Goal: Feedback & Contribution: Leave review/rating

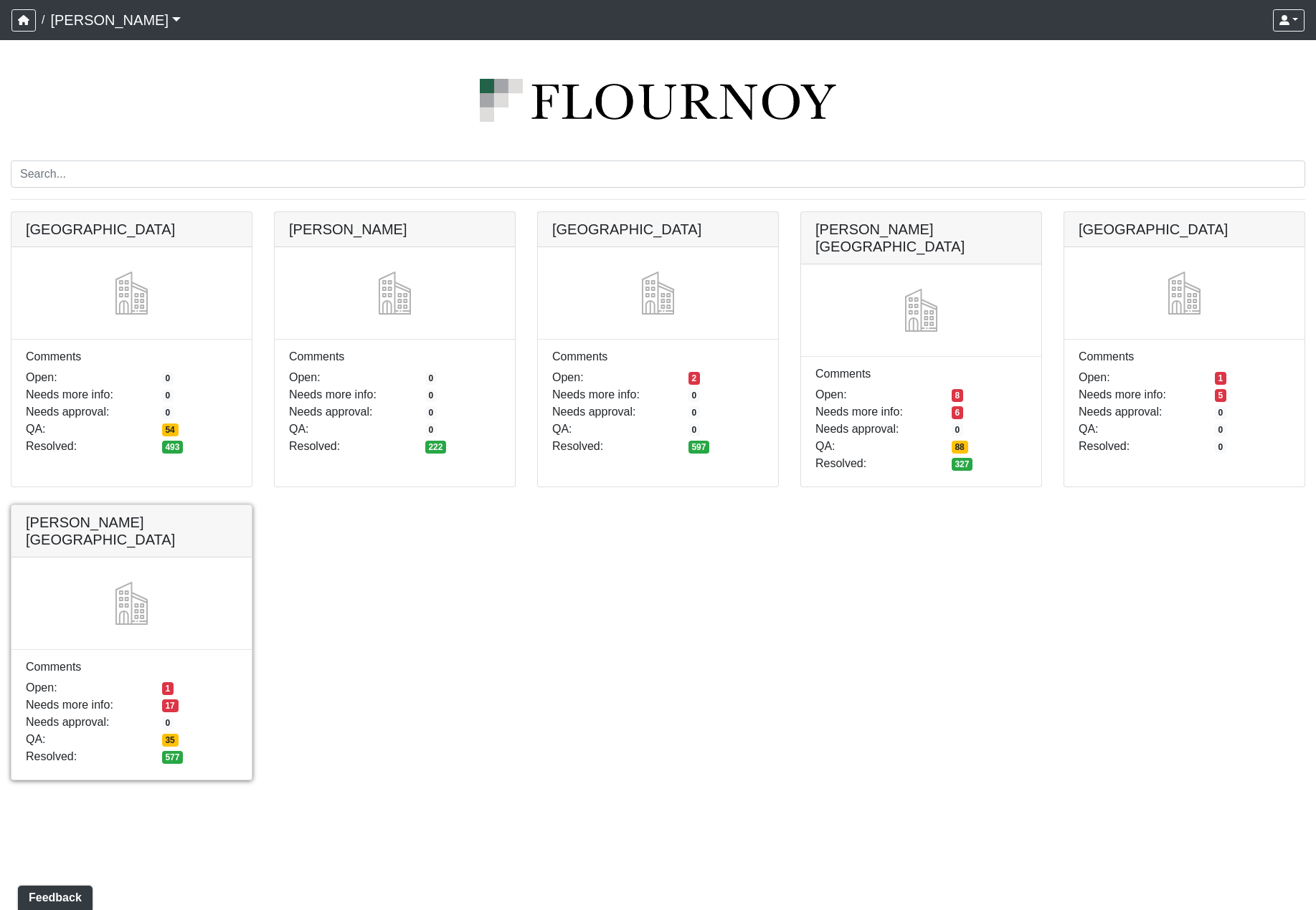
click at [162, 505] on link at bounding box center [132, 505] width 240 height 0
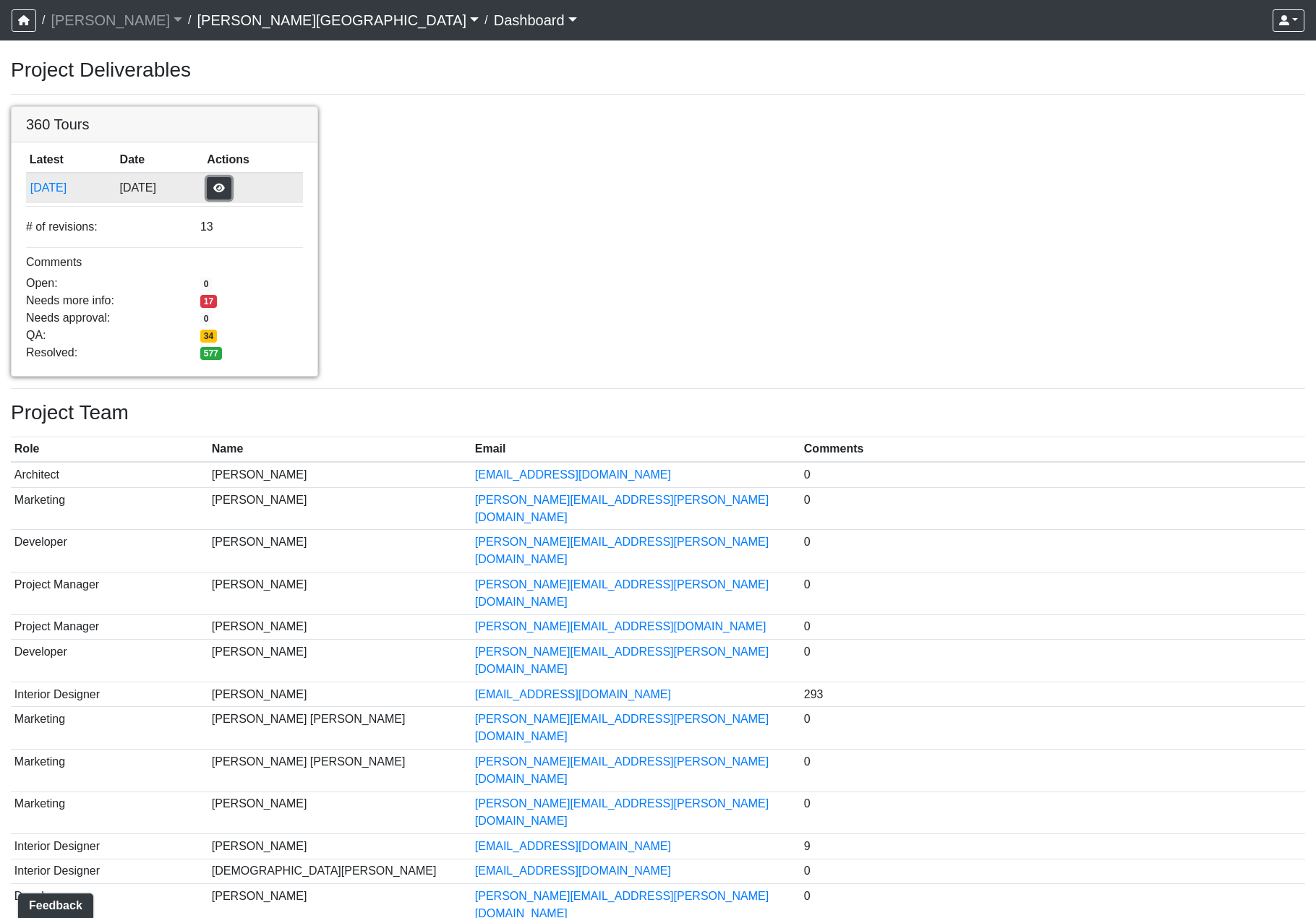
click at [231, 185] on button "button" at bounding box center [219, 188] width 24 height 23
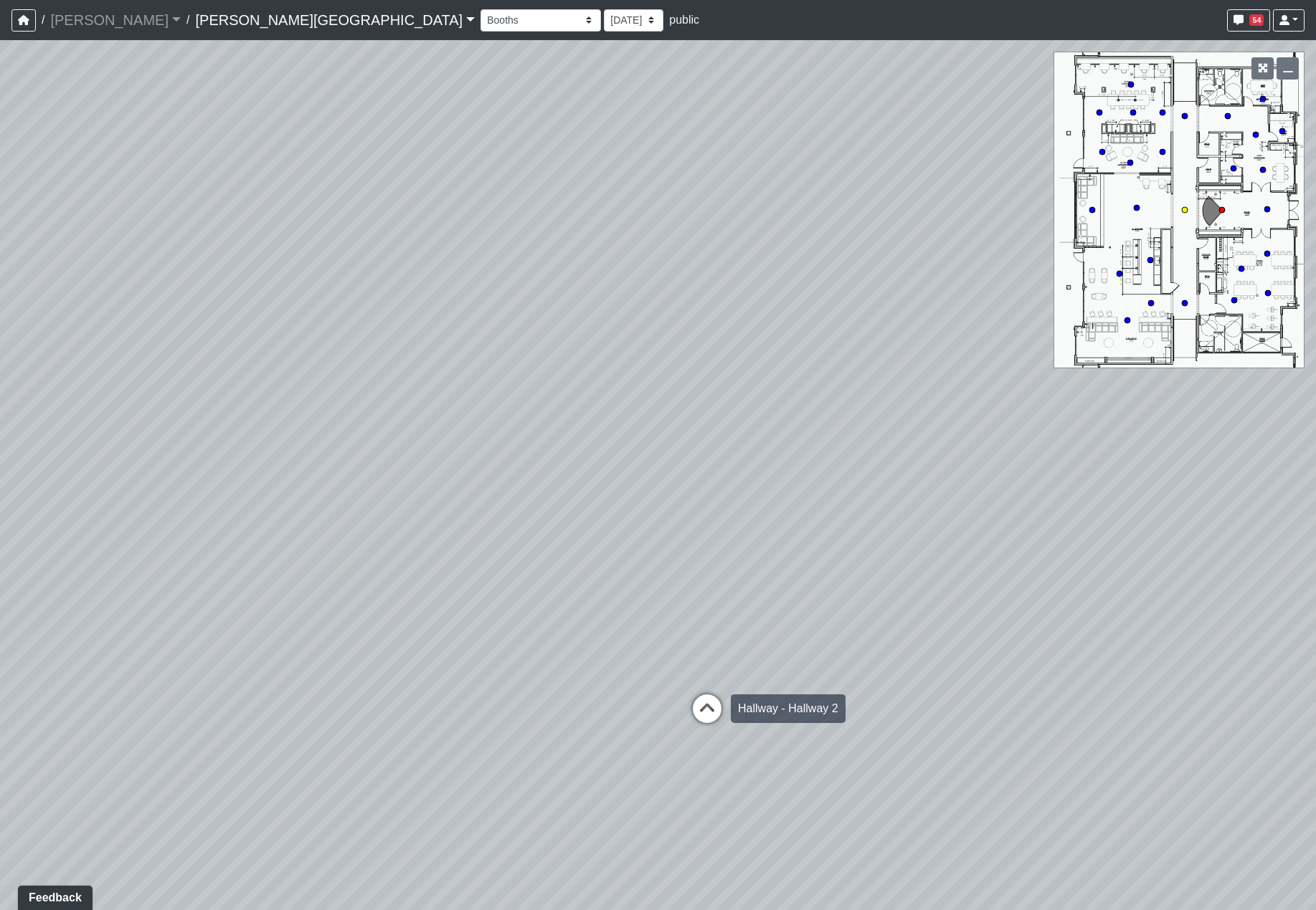
click at [698, 705] on icon at bounding box center [706, 716] width 43 height 43
click at [687, 671] on icon at bounding box center [693, 670] width 43 height 43
select select "2p1LcMW7A2doxWKe2HrzBw"
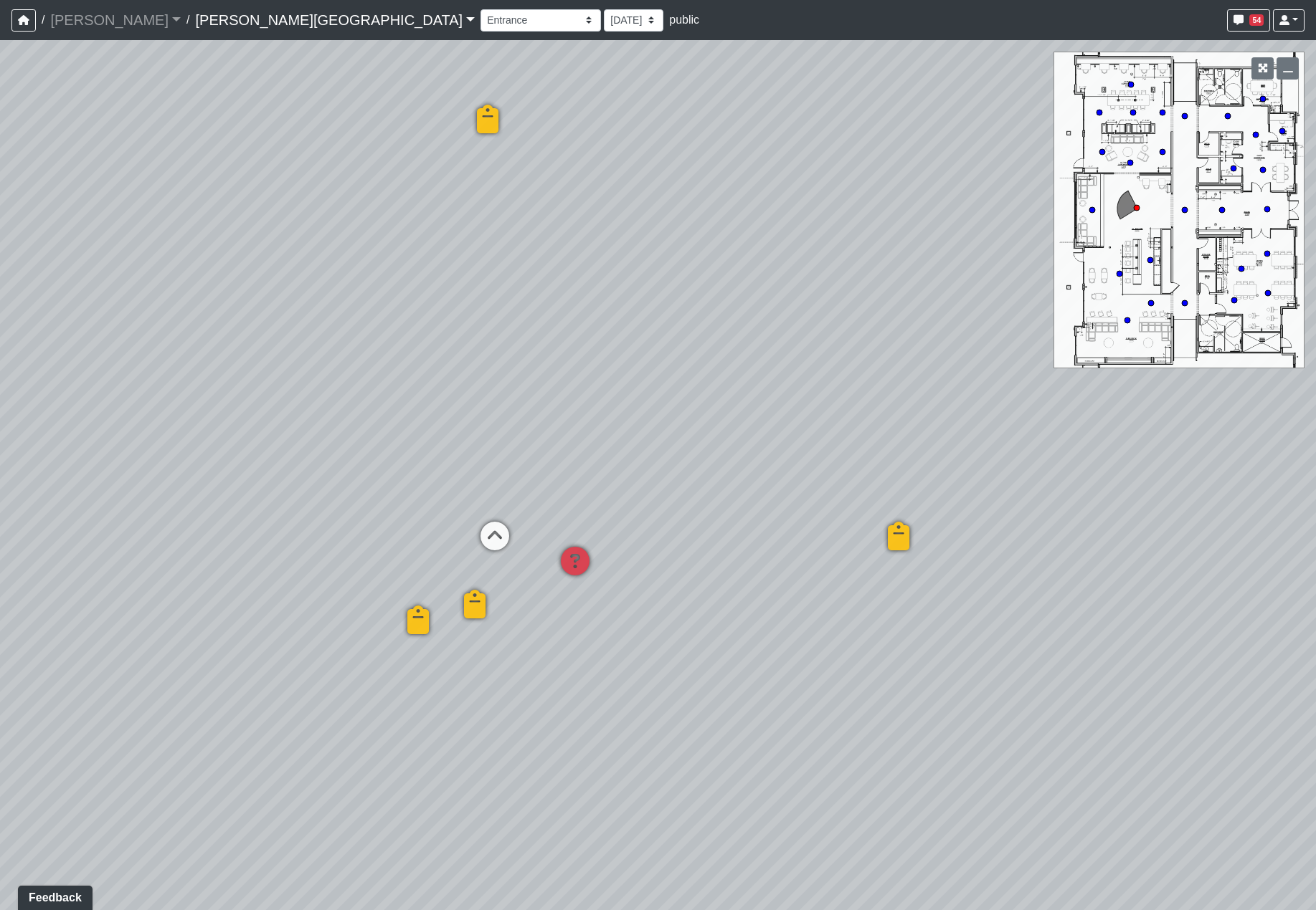
drag, startPoint x: 915, startPoint y: 620, endPoint x: 525, endPoint y: 438, distance: 430.4
click at [525, 438] on div "Loading... Hallway - Hallway 2 Loading... Entry Loading... Clubroom - Entrance …" at bounding box center [658, 475] width 1316 height 870
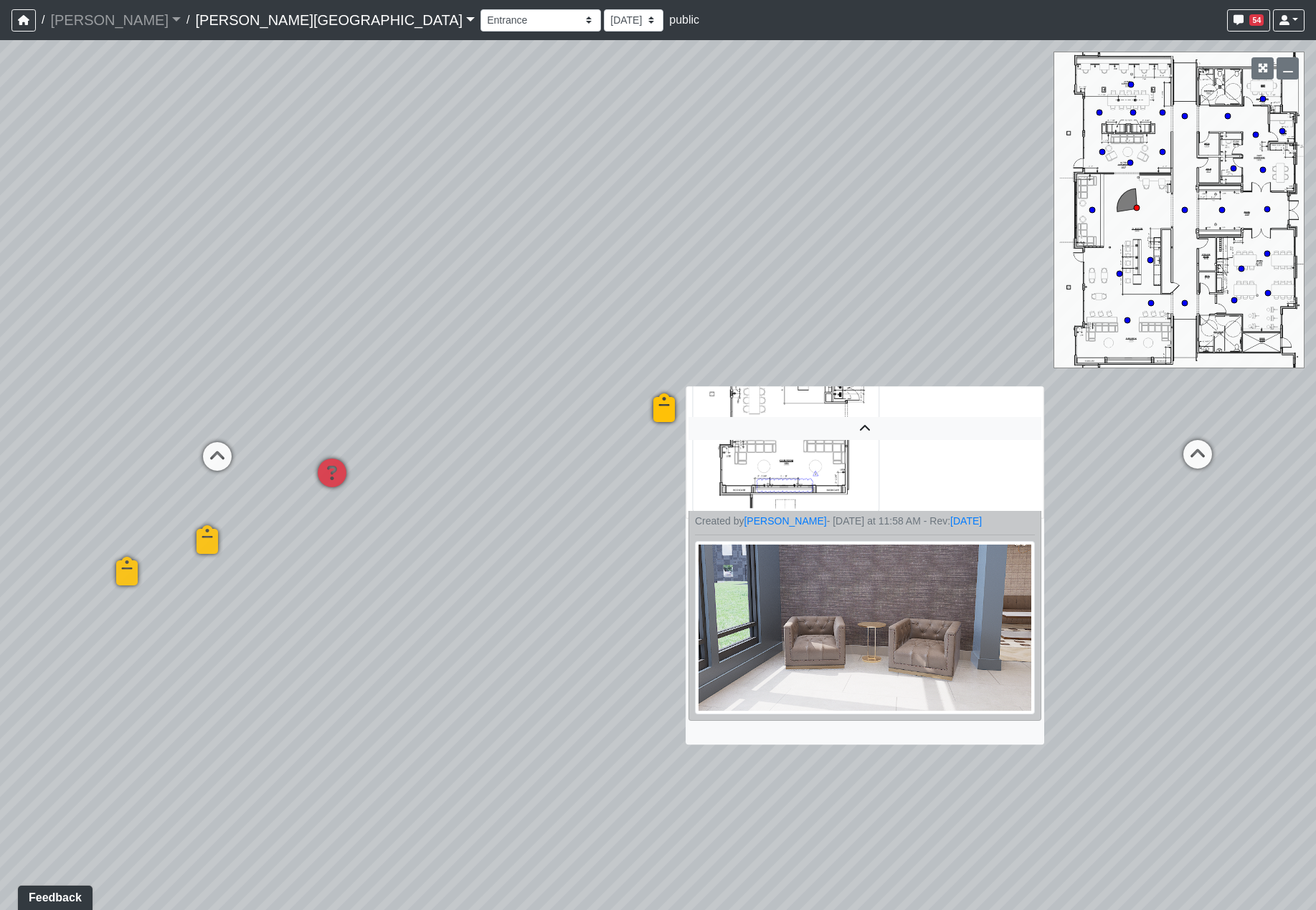
scroll to position [930, 0]
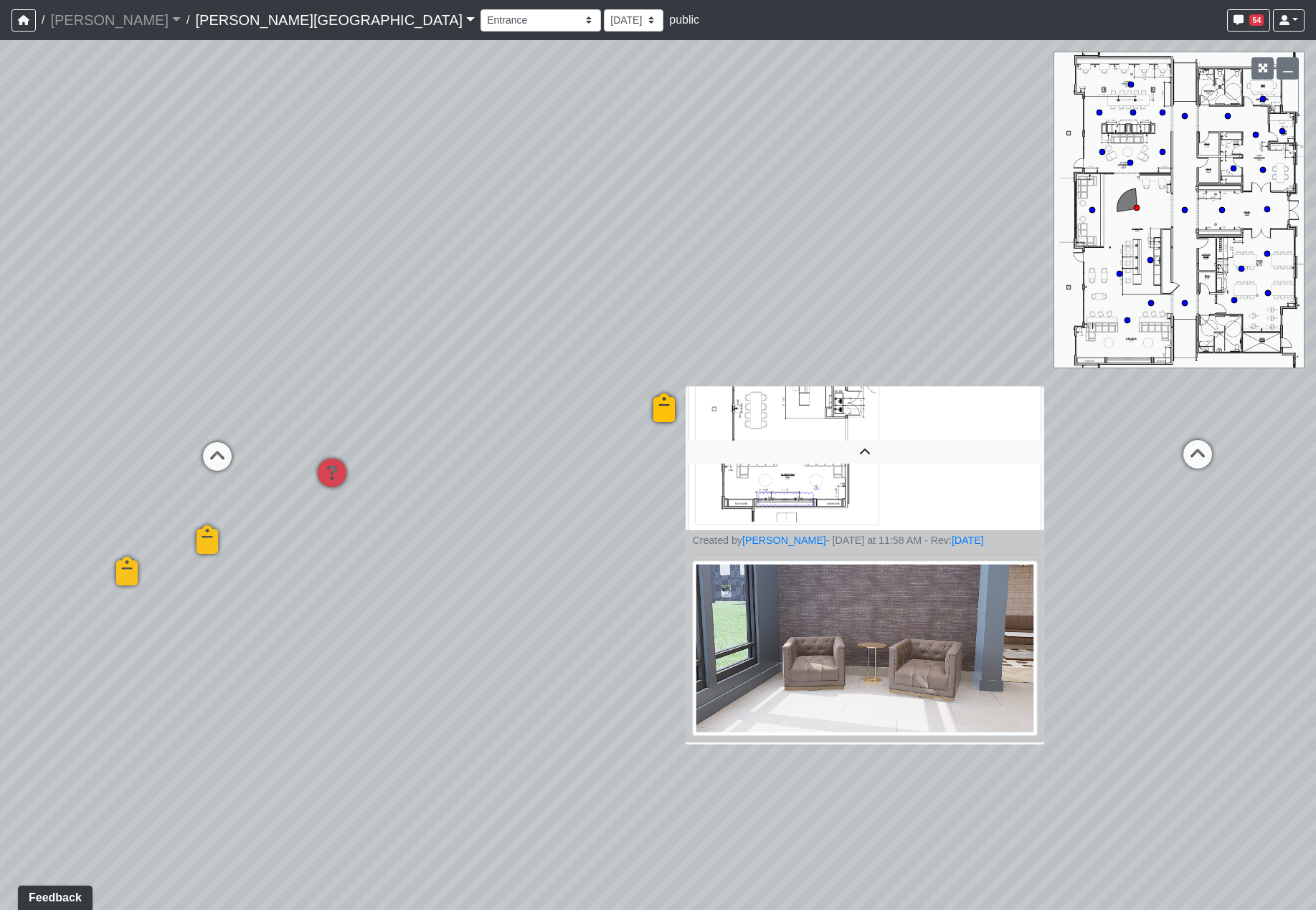
click at [958, 609] on img at bounding box center [865, 649] width 345 height 175
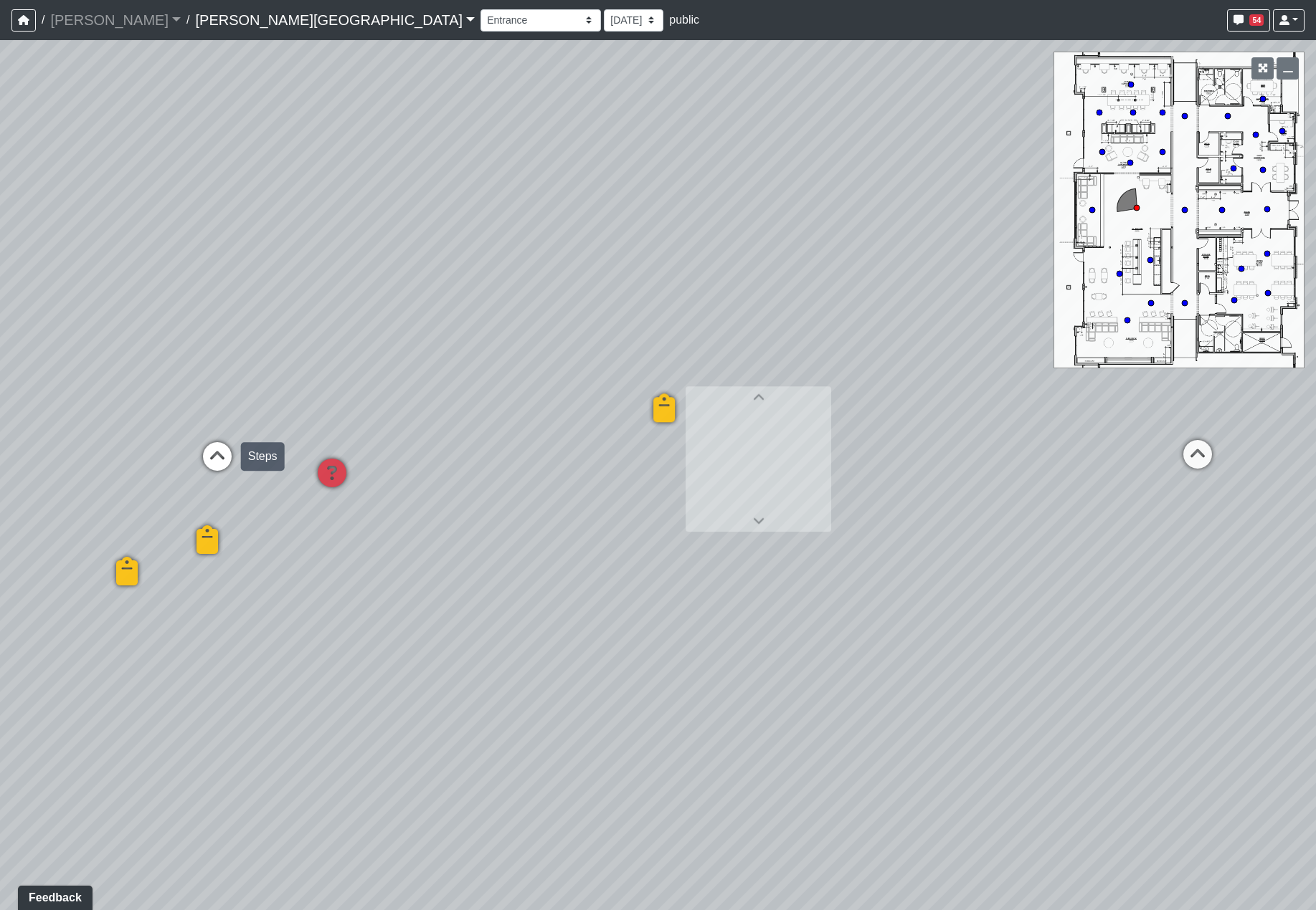
scroll to position [927, 0]
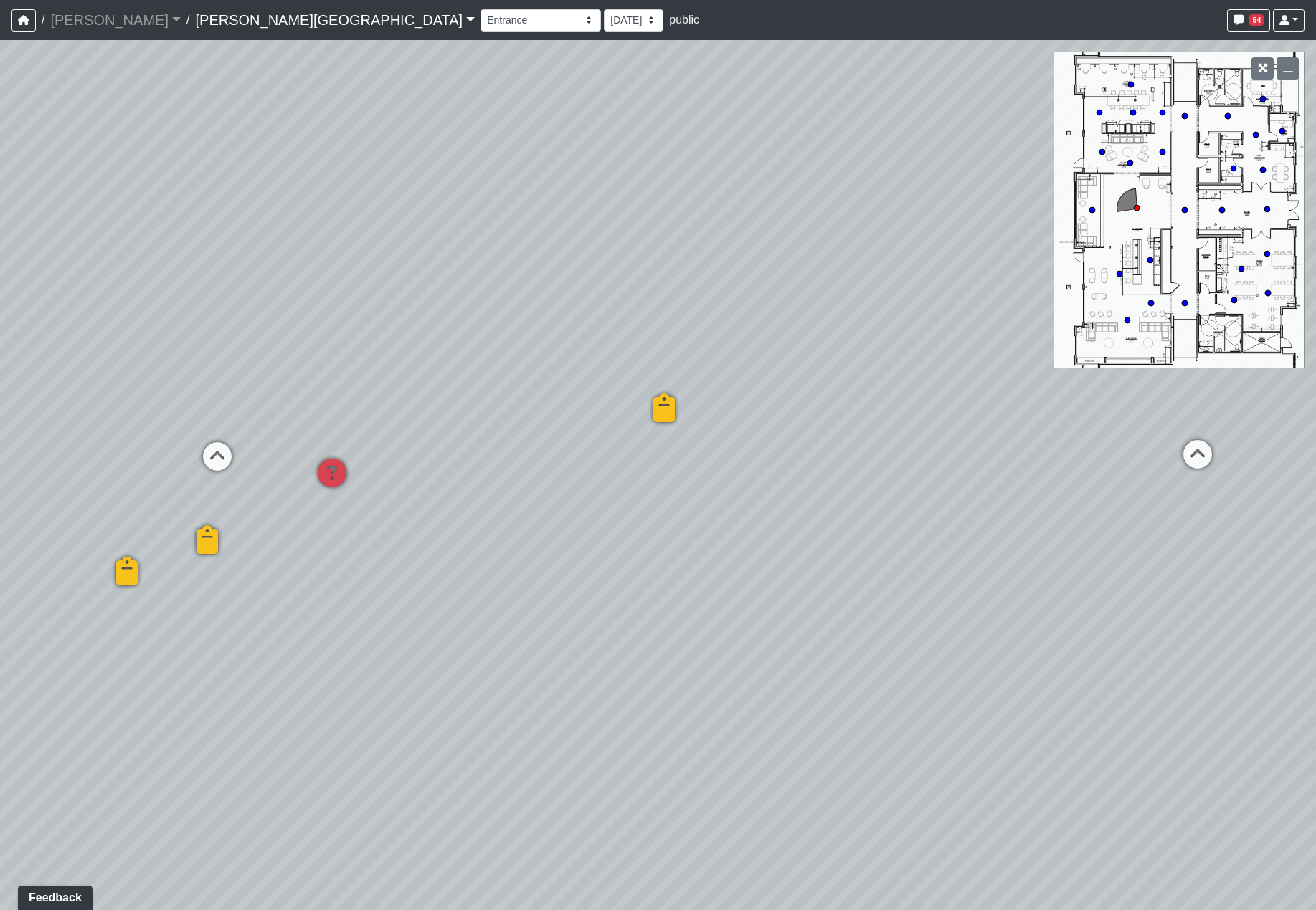
drag, startPoint x: 218, startPoint y: 459, endPoint x: 911, endPoint y: 558, distance: 700.0
click at [911, 558] on div "Loading... Hallway - Hallway 2 Loading... Entry Loading... Clubroom - Entrance …" at bounding box center [658, 475] width 1316 height 870
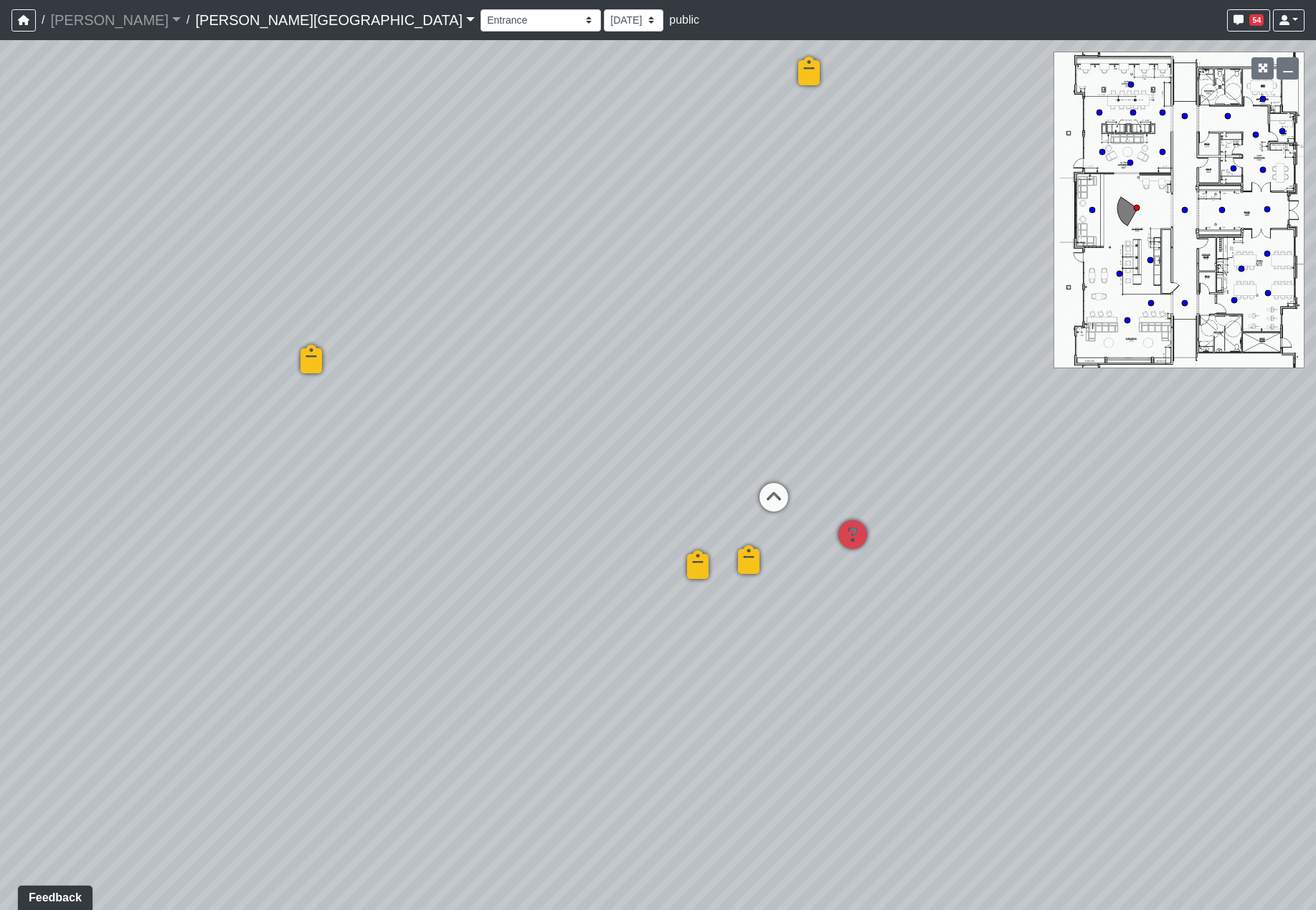
drag, startPoint x: 607, startPoint y: 555, endPoint x: 1062, endPoint y: 649, distance: 464.6
click at [1291, 649] on div "Loading... Hallway - Hallway 2 Loading... Entry Loading... Clubroom - Entrance …" at bounding box center [658, 475] width 1316 height 870
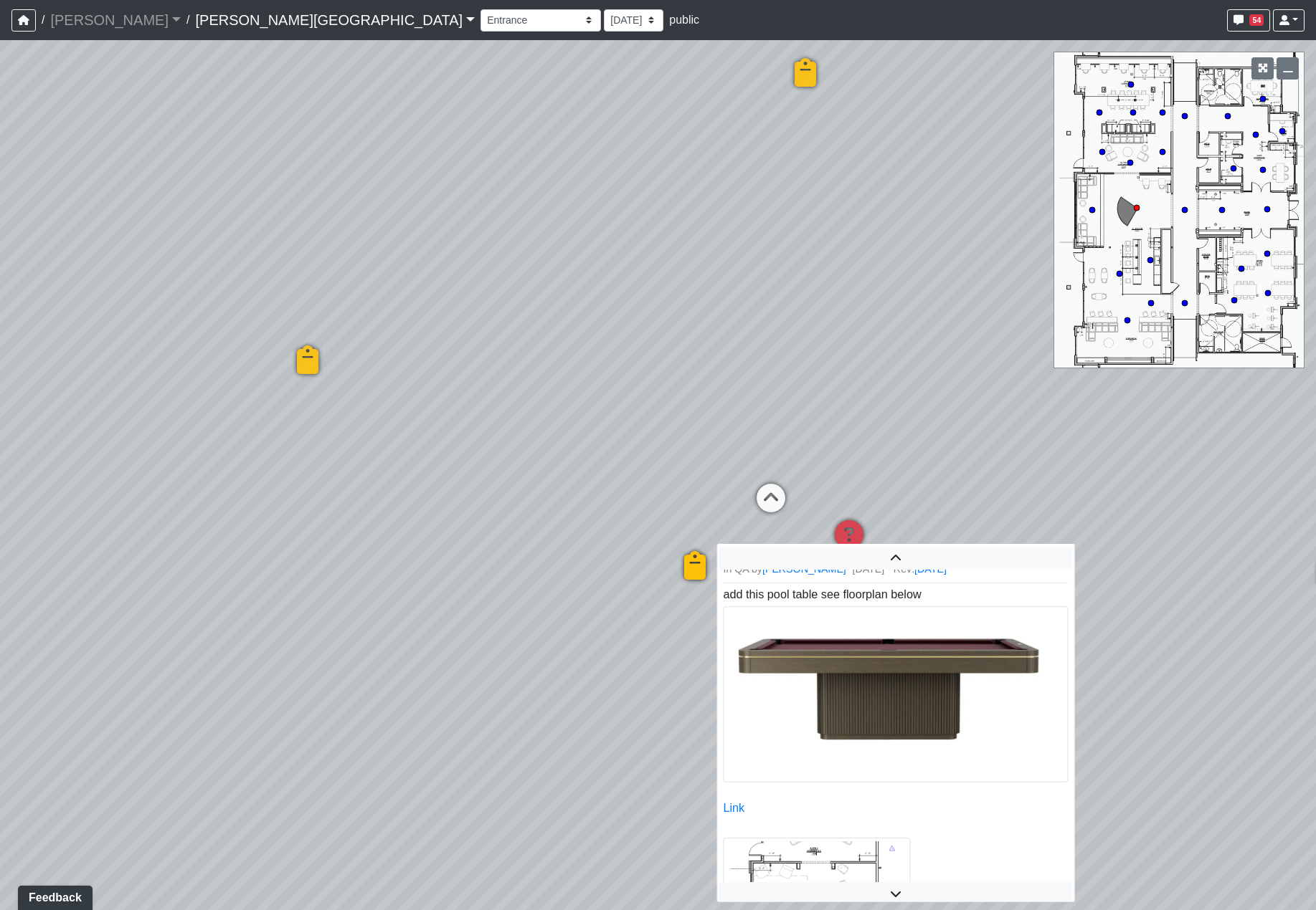
scroll to position [403, 0]
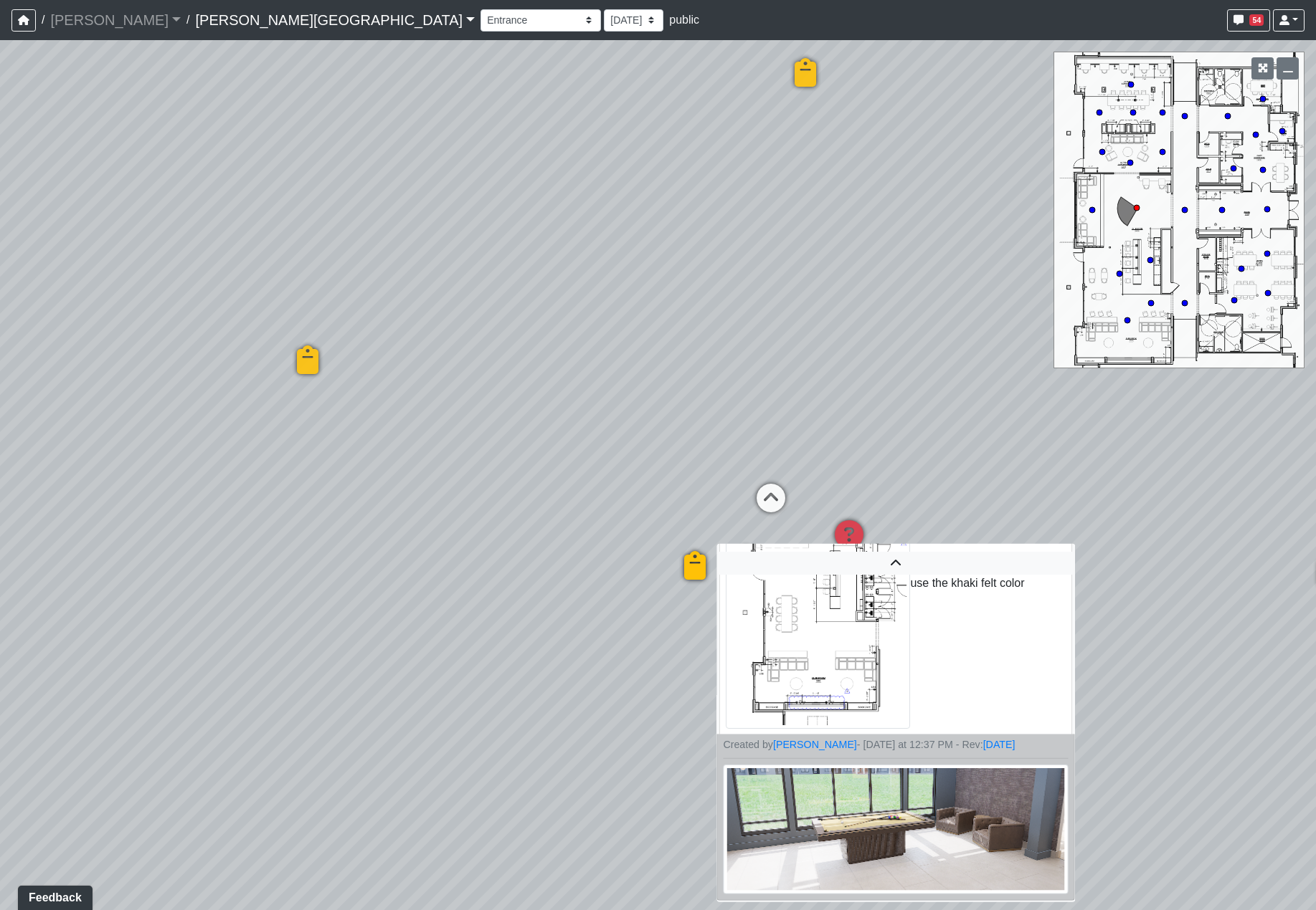
click at [921, 851] on img at bounding box center [896, 828] width 345 height 130
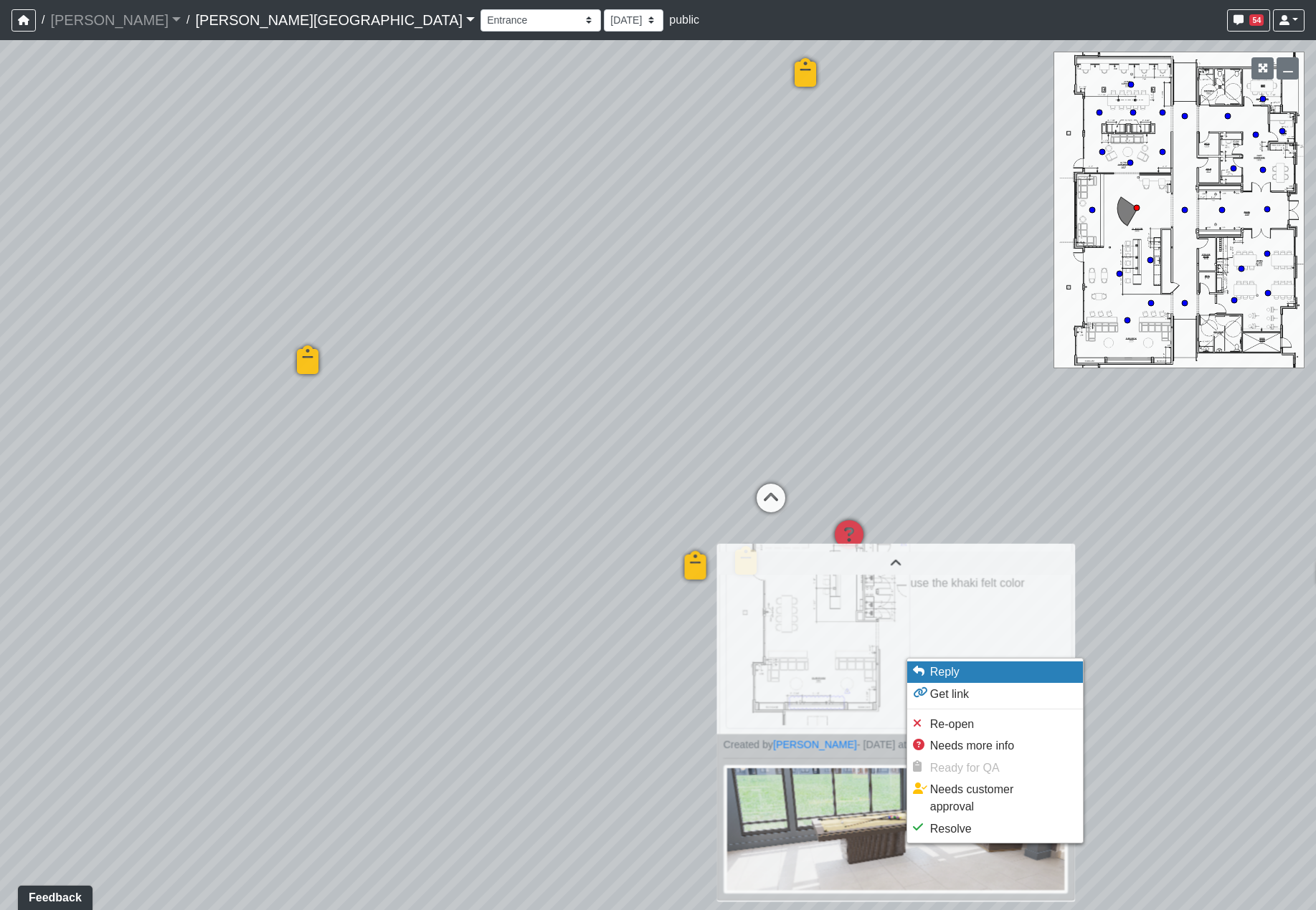
click at [989, 678] on li "Reply" at bounding box center [994, 673] width 176 height 22
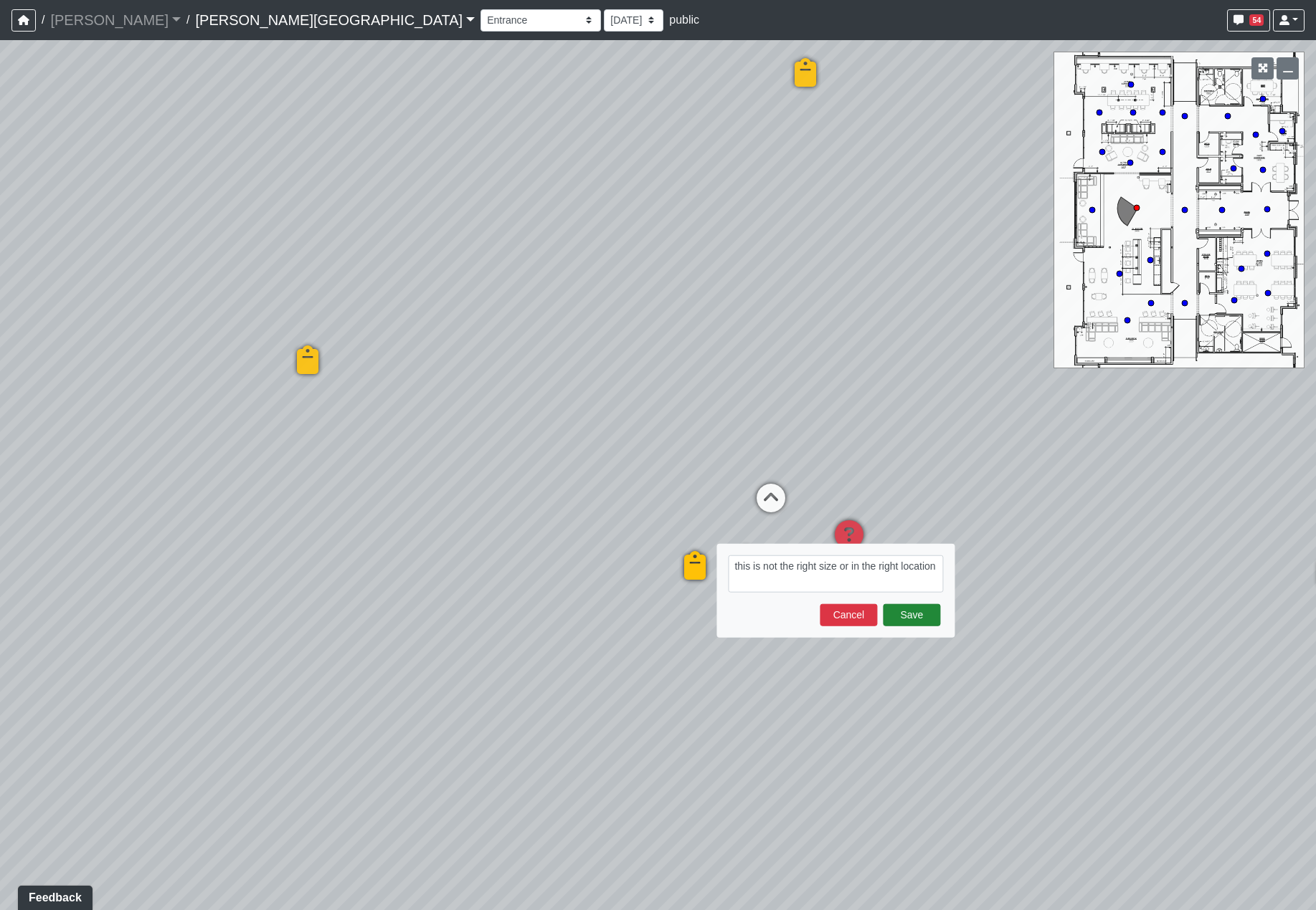
type textarea "this is not the right size or in the right location"
click at [915, 618] on button "Save" at bounding box center [911, 615] width 58 height 23
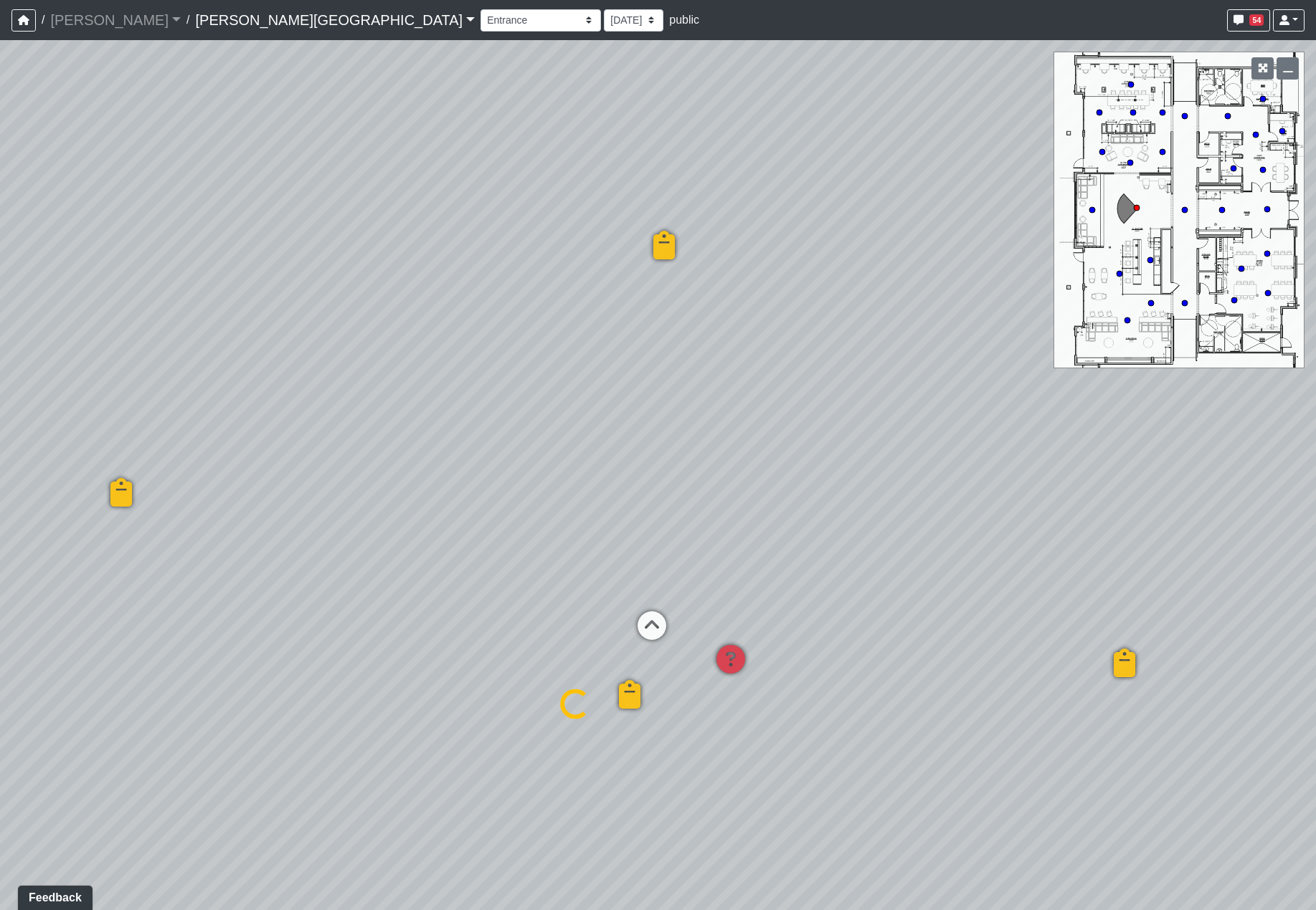
drag, startPoint x: 857, startPoint y: 354, endPoint x: 669, endPoint y: 361, distance: 188.1
click at [679, 515] on div "Loading... Hallway - Hallway 2 Loading... Entry Loading... Clubroom - Entrance …" at bounding box center [658, 475] width 1316 height 870
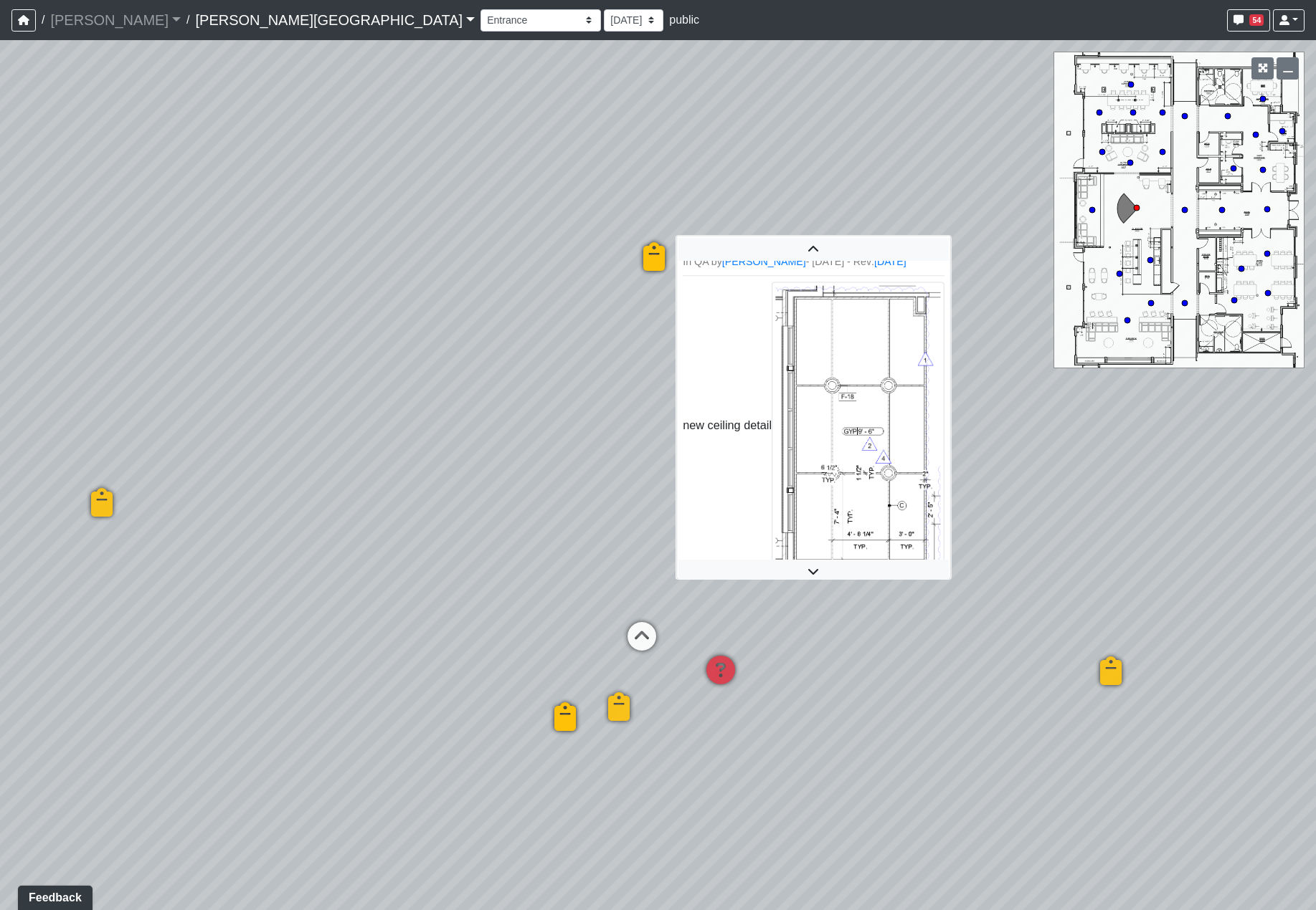
scroll to position [4, 0]
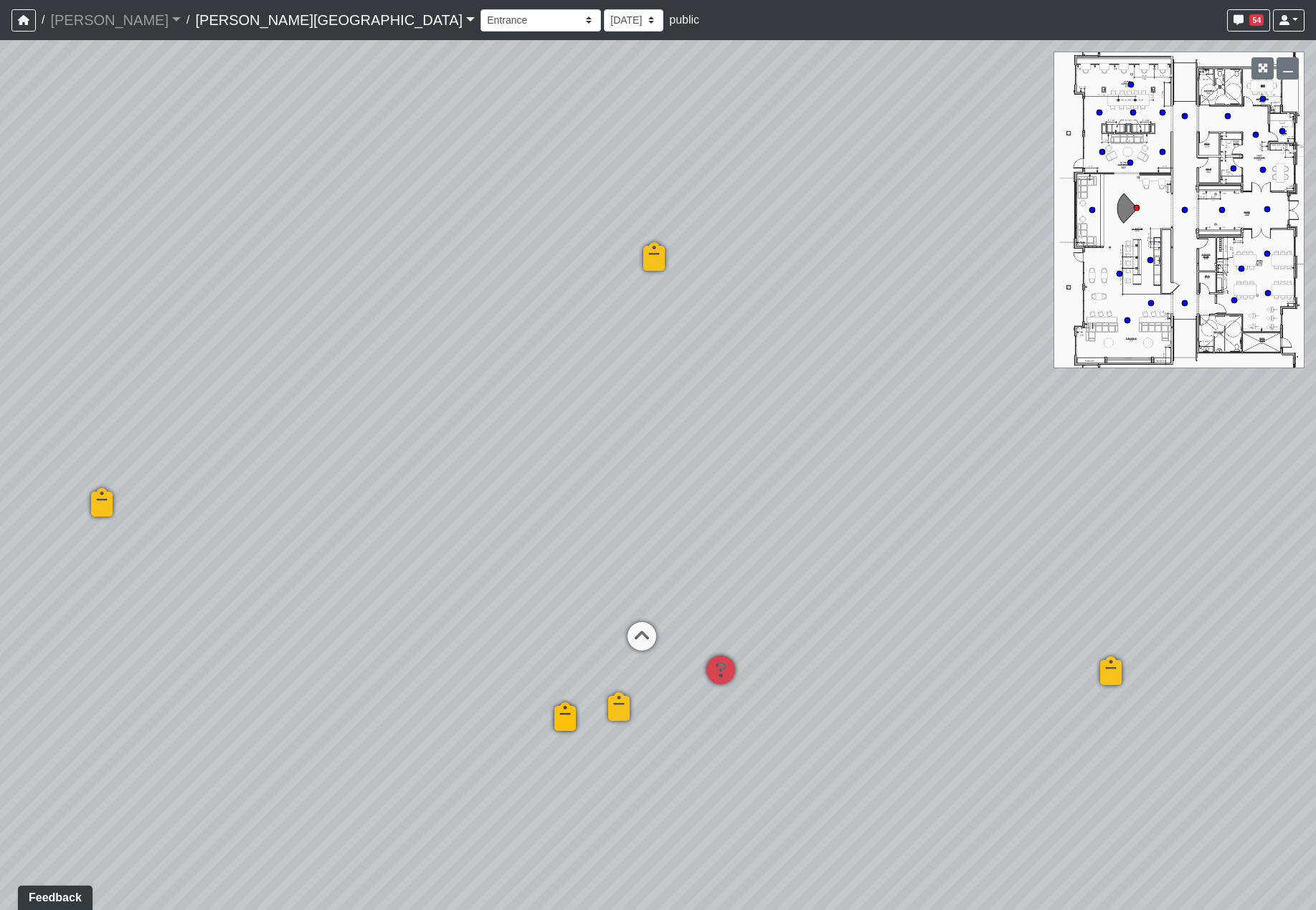
drag, startPoint x: 426, startPoint y: 395, endPoint x: 962, endPoint y: 403, distance: 536.1
click at [963, 401] on div "Loading... Hallway - Hallway 2 Loading... Entry Loading... Clubroom - Entrance …" at bounding box center [658, 475] width 1316 height 870
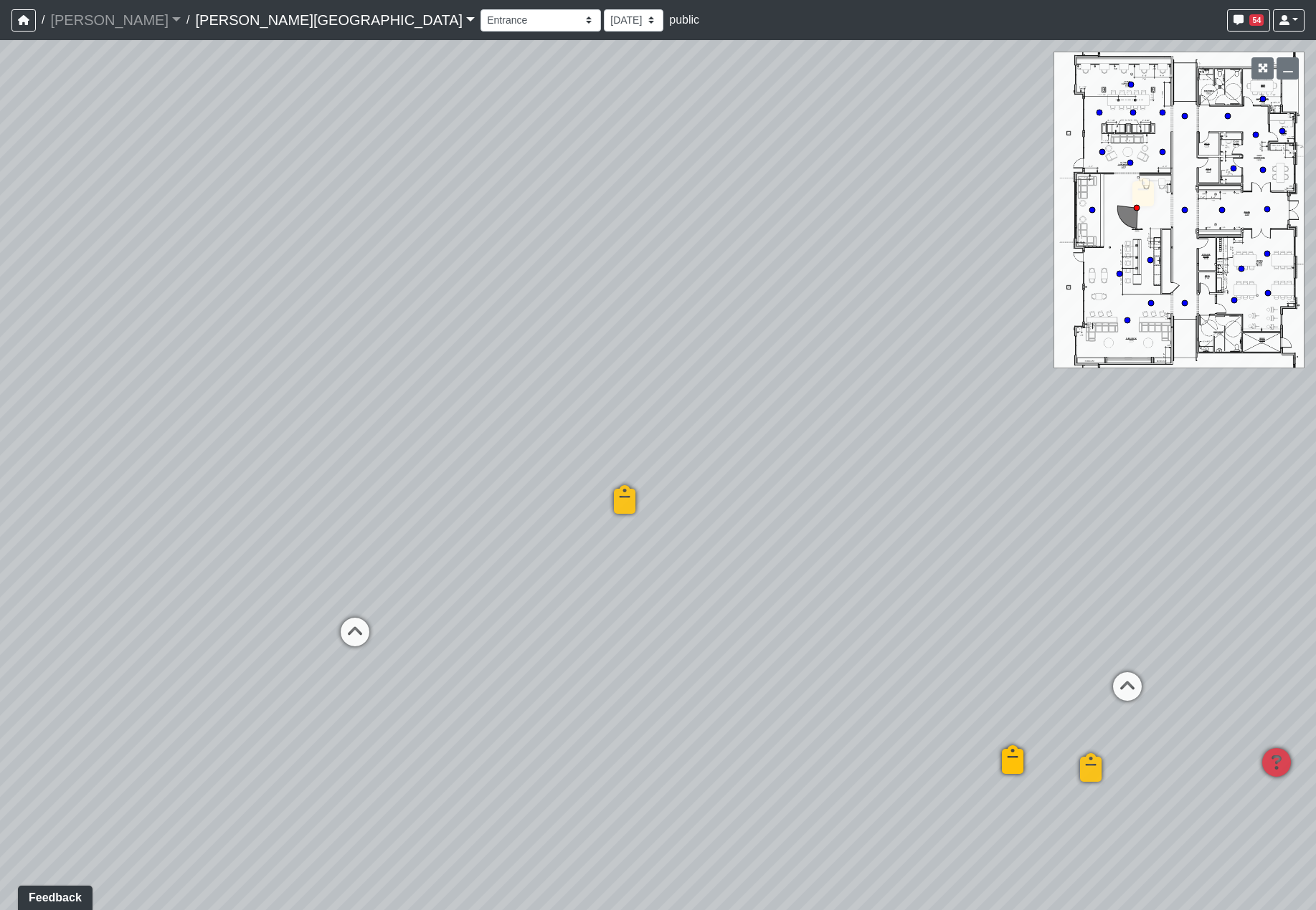
drag, startPoint x: 544, startPoint y: 596, endPoint x: 816, endPoint y: 562, distance: 274.1
click at [816, 562] on div "Loading... Hallway - Hallway 2 Loading... Entry Loading... Clubroom - Entrance …" at bounding box center [658, 475] width 1316 height 870
click at [607, 577] on icon at bounding box center [595, 589] width 43 height 43
drag, startPoint x: 643, startPoint y: 470, endPoint x: 814, endPoint y: 480, distance: 171.3
click at [814, 480] on div "Loading... Hallway - Hallway 2 Loading... Entry Loading... Clubroom - Entrance …" at bounding box center [658, 475] width 1316 height 870
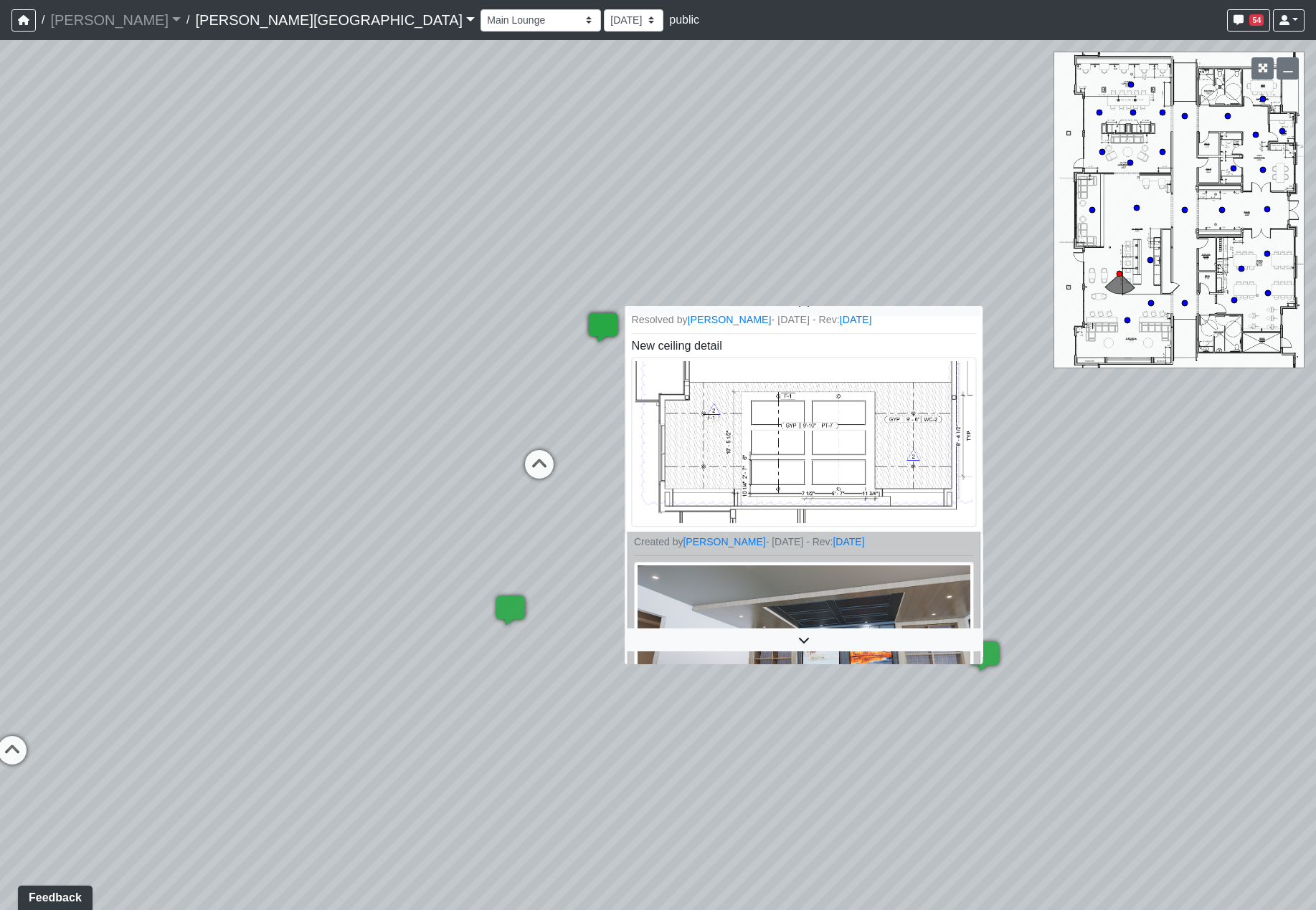
scroll to position [51, 0]
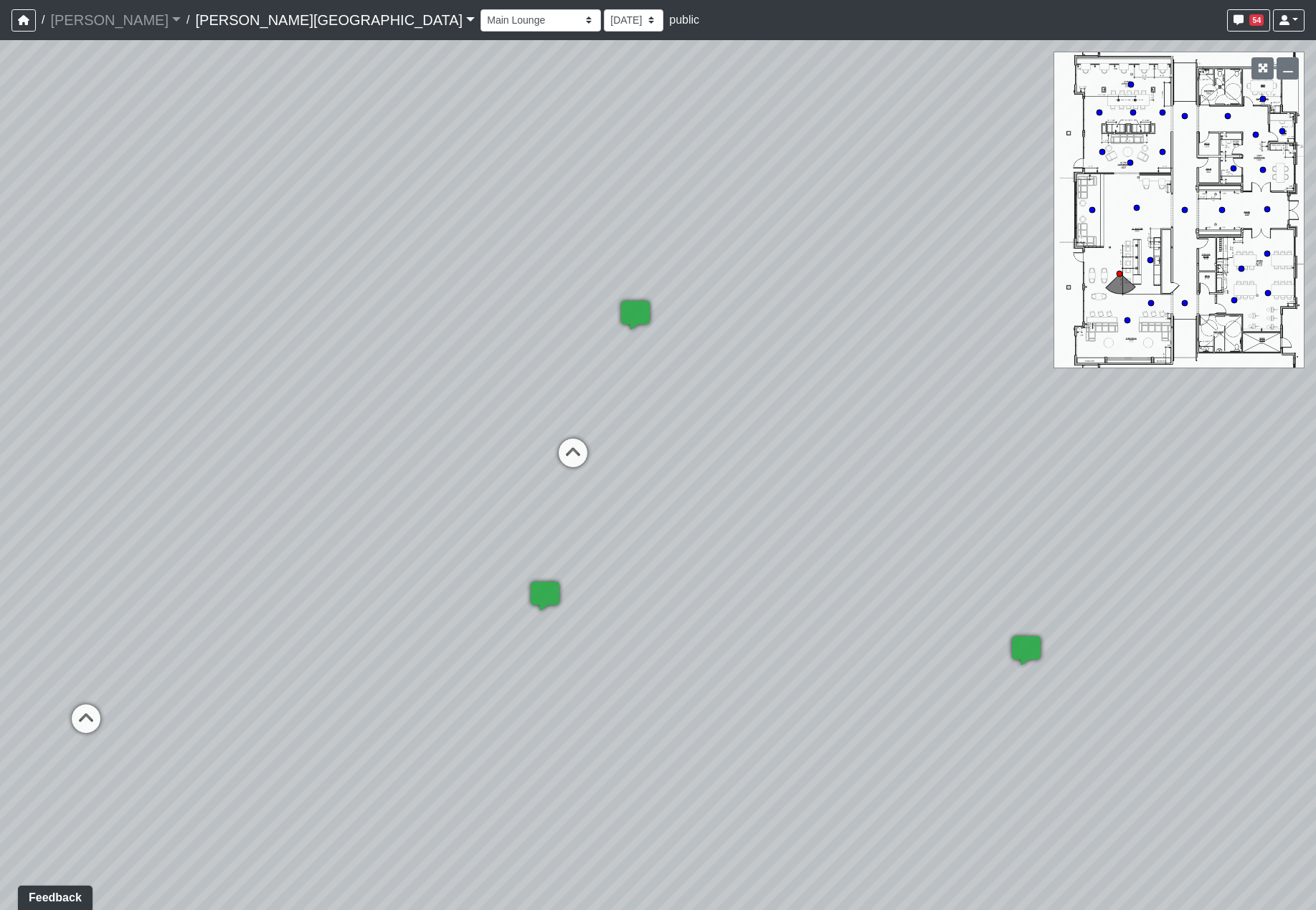
drag, startPoint x: 255, startPoint y: 612, endPoint x: 966, endPoint y: 518, distance: 717.2
click at [1017, 513] on div "Loading... Hallway - Hallway 2 Loading... Entry Loading... Clubroom - Entrance …" at bounding box center [658, 475] width 1316 height 870
drag, startPoint x: 384, startPoint y: 518, endPoint x: 997, endPoint y: 535, distance: 613.2
click at [1001, 534] on div "Loading... Hallway - Hallway 2 Loading... Entry Loading... Clubroom - Entrance …" at bounding box center [658, 475] width 1316 height 870
drag, startPoint x: 555, startPoint y: 432, endPoint x: 1286, endPoint y: 547, distance: 740.0
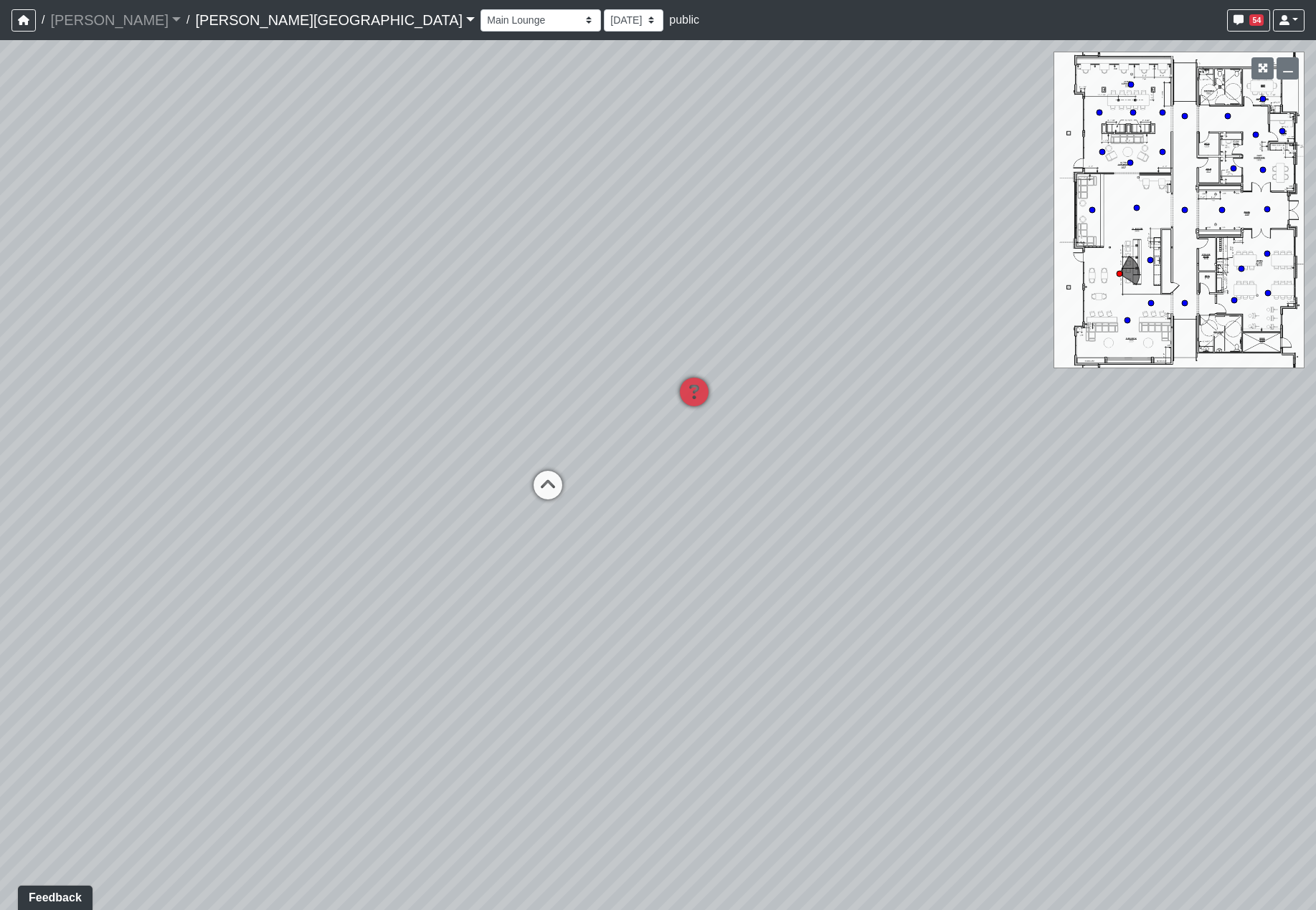
click at [1311, 547] on div "Loading... Hallway - Hallway 2 Loading... Entry Loading... Clubroom - Entrance …" at bounding box center [658, 475] width 1316 height 870
drag, startPoint x: 606, startPoint y: 574, endPoint x: 658, endPoint y: 577, distance: 52.1
click at [685, 574] on div "Loading... Hallway - Hallway 2 Loading... Entry Loading... Clubroom - Entrance …" at bounding box center [658, 475] width 1316 height 870
drag, startPoint x: 499, startPoint y: 584, endPoint x: 515, endPoint y: 591, distance: 17.5
click at [504, 586] on div "Loading... Hallway - Hallway 2 Loading... Entry Loading... Clubroom - Entrance …" at bounding box center [658, 475] width 1316 height 870
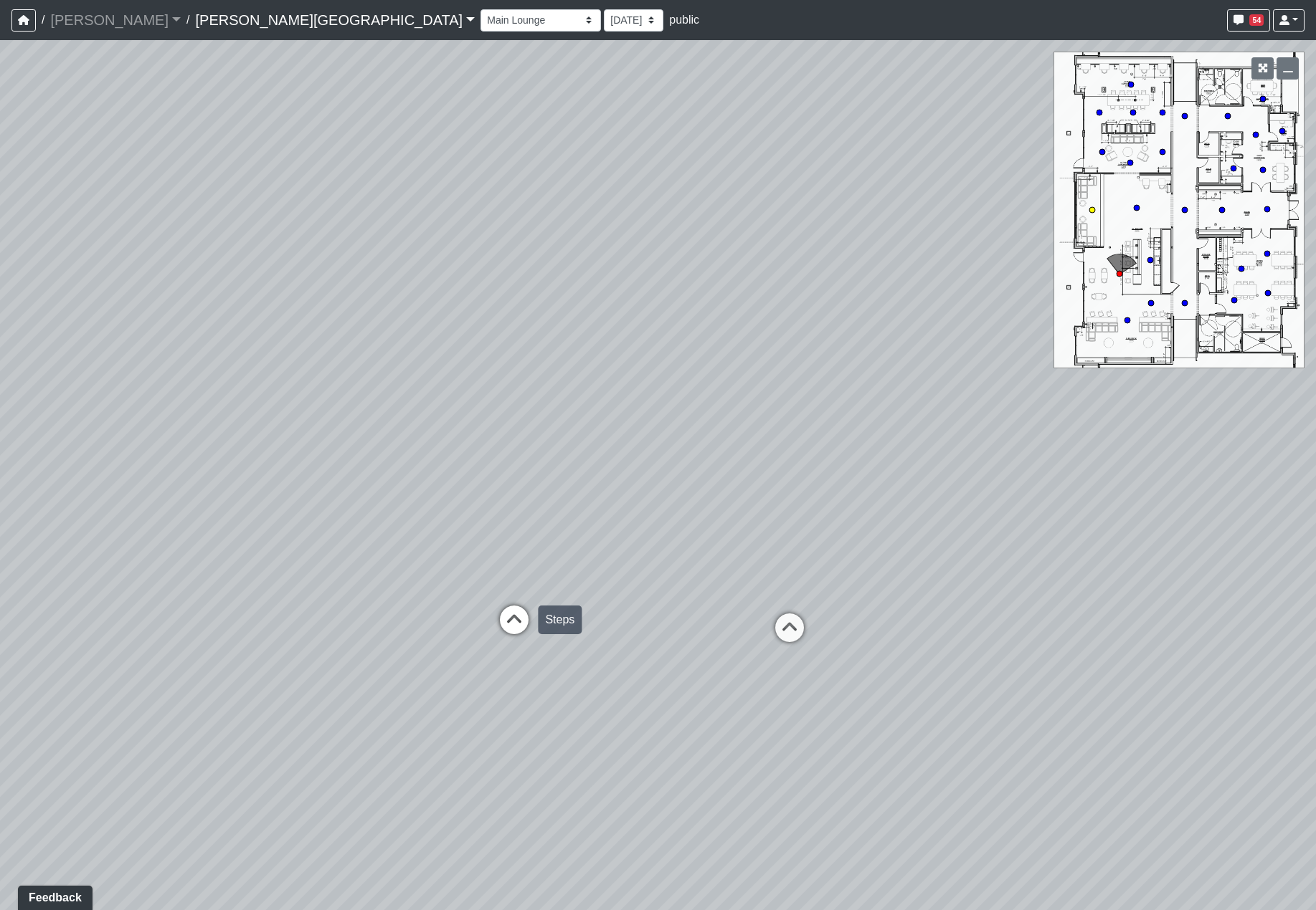
click at [518, 610] on icon at bounding box center [513, 627] width 43 height 43
drag, startPoint x: 889, startPoint y: 684, endPoint x: 384, endPoint y: 592, distance: 513.3
click at [384, 592] on div "Loading... Hallway - Hallway 2 Loading... Entry Loading... Clubroom - Entrance …" at bounding box center [658, 475] width 1316 height 870
click at [1165, 636] on icon at bounding box center [1160, 638] width 43 height 43
select select "2p1LcMW7A2doxWKe2HrzBw"
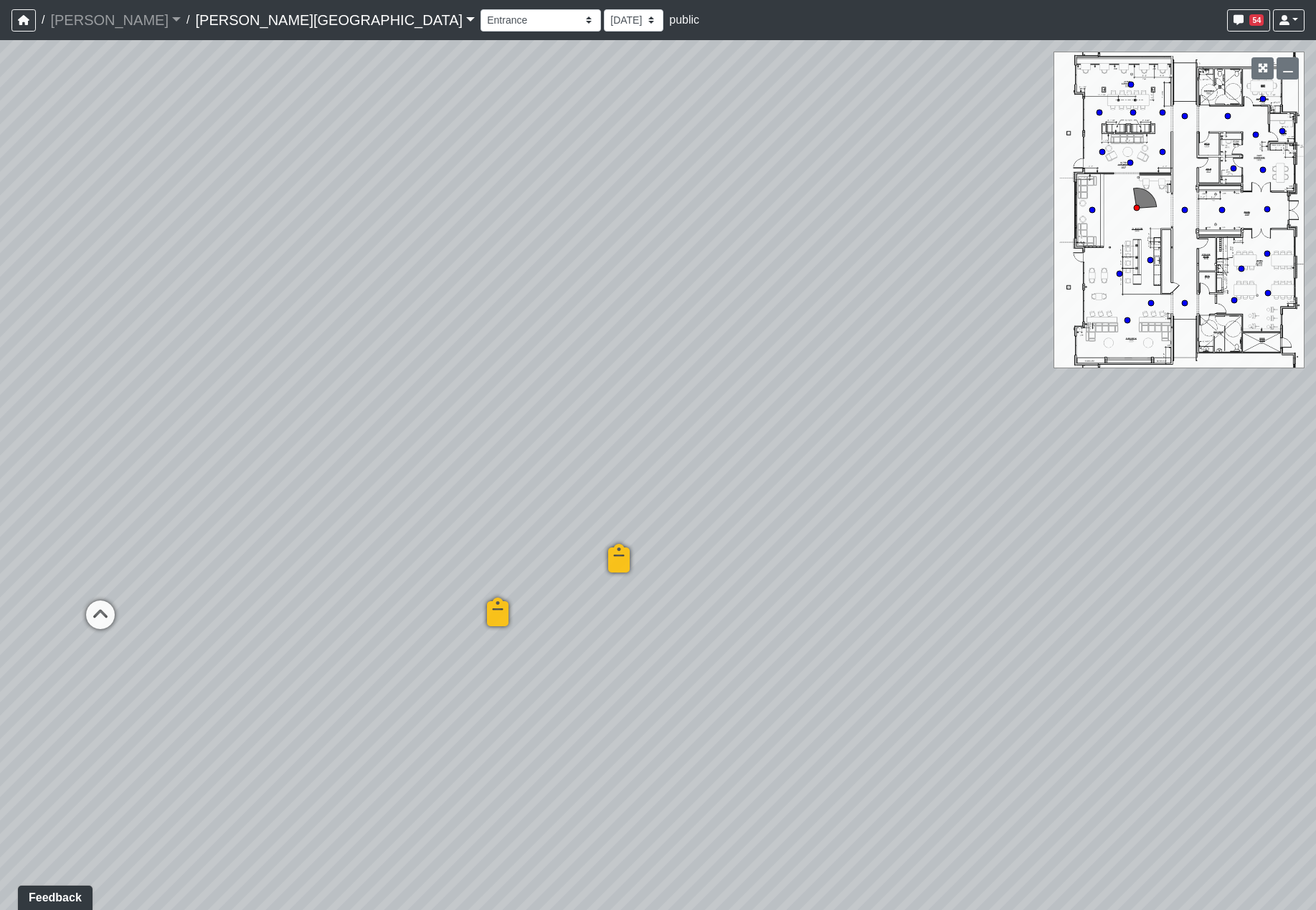
drag, startPoint x: 637, startPoint y: 543, endPoint x: 807, endPoint y: 585, distance: 175.1
click at [922, 552] on div "Loading... Hallway - Hallway 2 Loading... Entry Loading... Clubroom - Entrance …" at bounding box center [658, 475] width 1316 height 870
drag, startPoint x: 448, startPoint y: 652, endPoint x: 1153, endPoint y: 670, distance: 705.2
click at [1199, 666] on div "Loading... Hallway - Hallway 2 Loading... Entry Loading... Clubroom - Entrance …" at bounding box center [658, 475] width 1316 height 870
drag, startPoint x: 519, startPoint y: 612, endPoint x: 136, endPoint y: 607, distance: 383.0
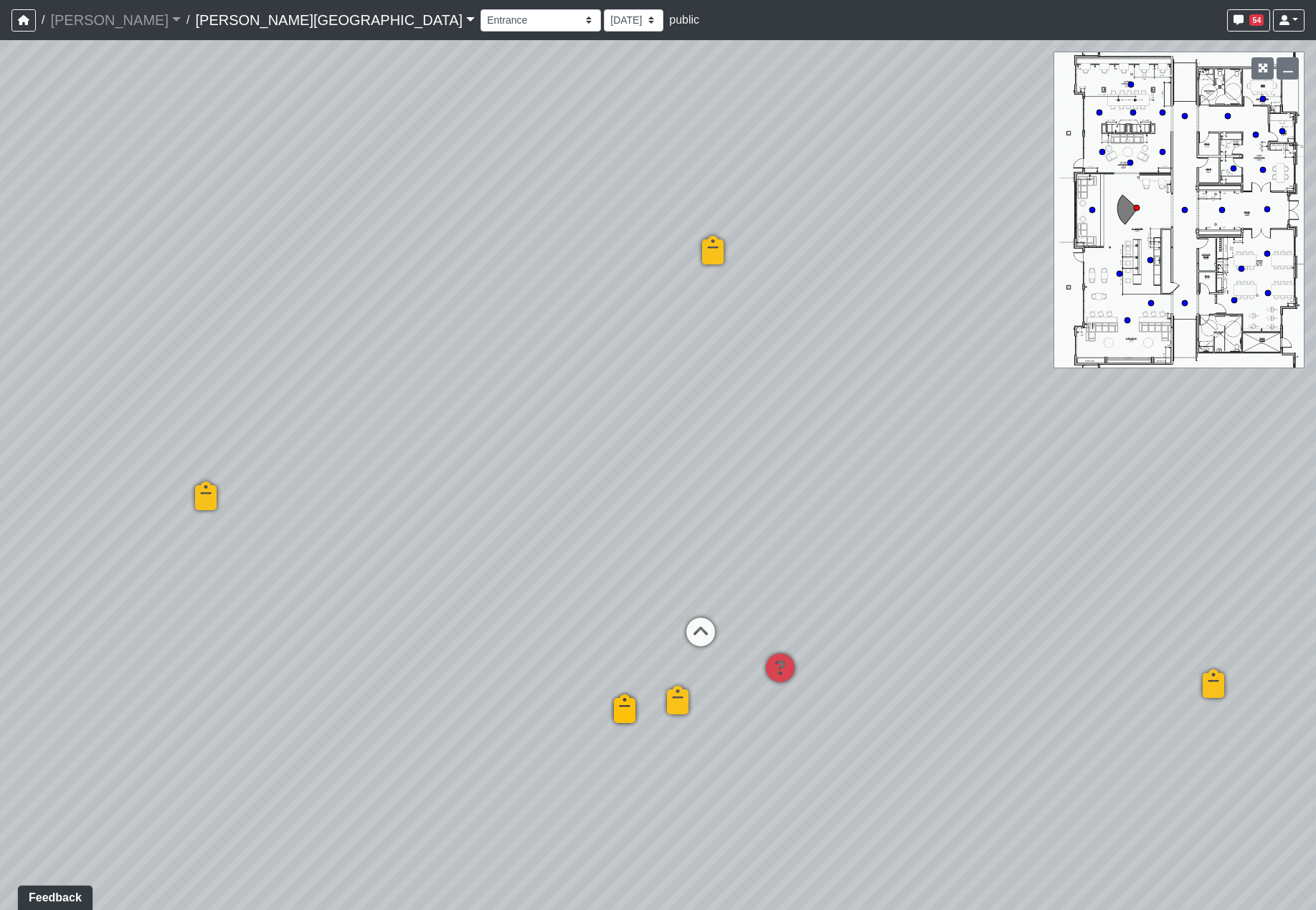
click at [143, 608] on div "Loading... Hallway - Hallway 2 Loading... Entry Loading... Clubroom - Entrance …" at bounding box center [658, 475] width 1316 height 870
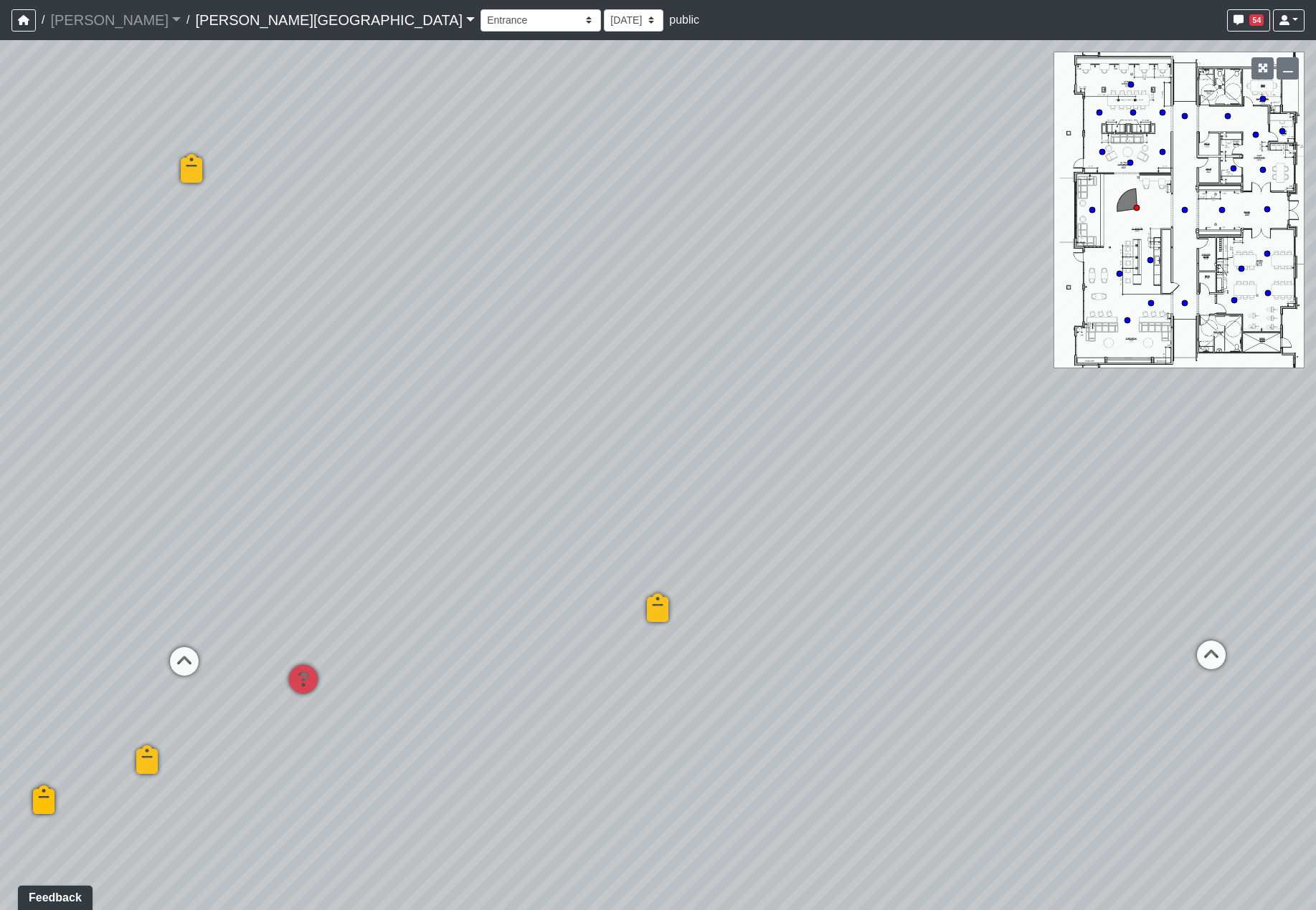
drag, startPoint x: 786, startPoint y: 654, endPoint x: 1047, endPoint y: 652, distance: 261.0
click at [1047, 652] on div "Loading... Hallway - Hallway 2 Loading... Entry Loading... Clubroom - Entrance …" at bounding box center [658, 475] width 1316 height 870
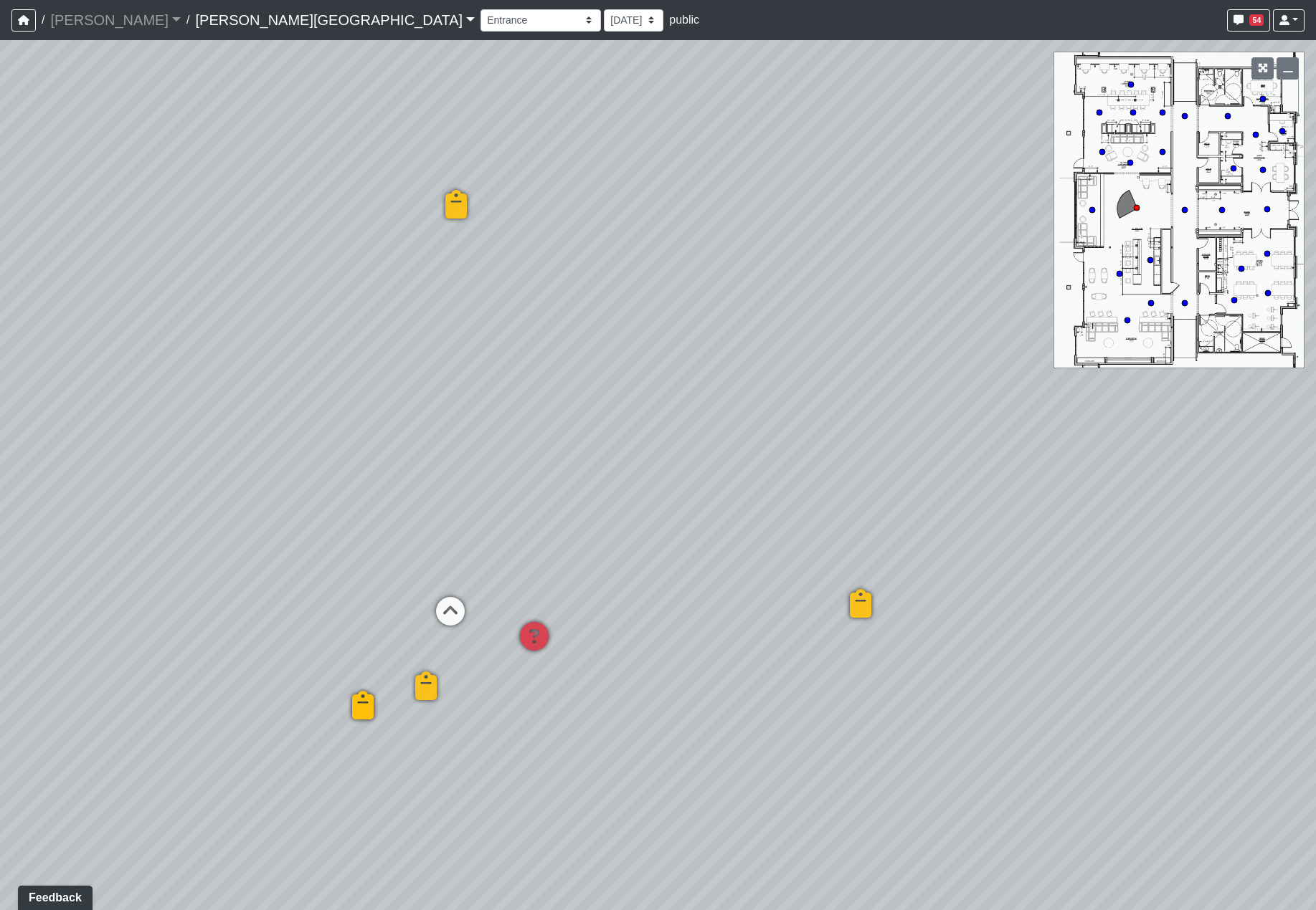
drag, startPoint x: 408, startPoint y: 630, endPoint x: 798, endPoint y: 603, distance: 390.9
click at [824, 603] on div "Loading... Hallway - Hallway 2 Loading... Entry Loading... Clubroom - Entrance …" at bounding box center [658, 475] width 1316 height 870
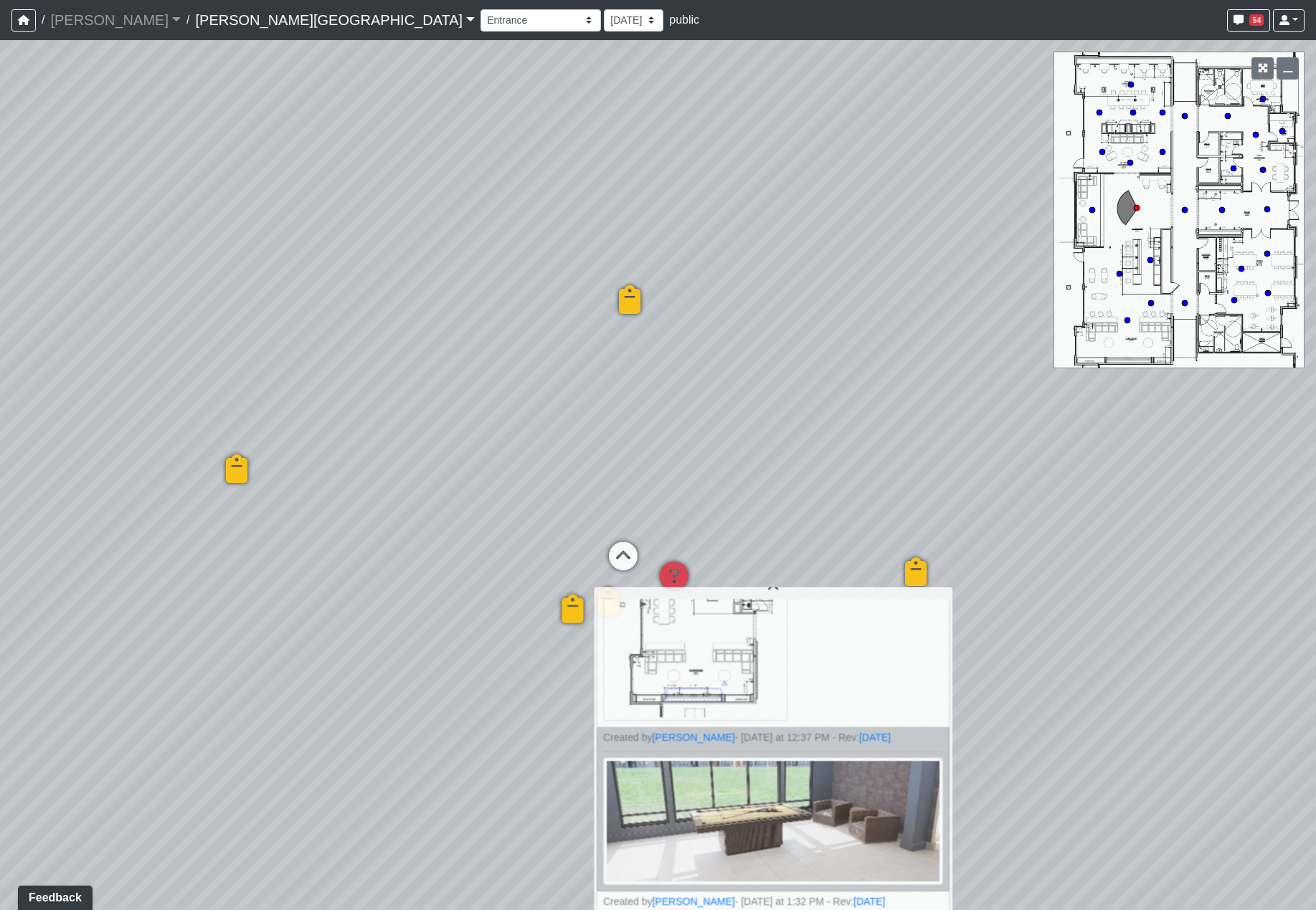
scroll to position [454, 0]
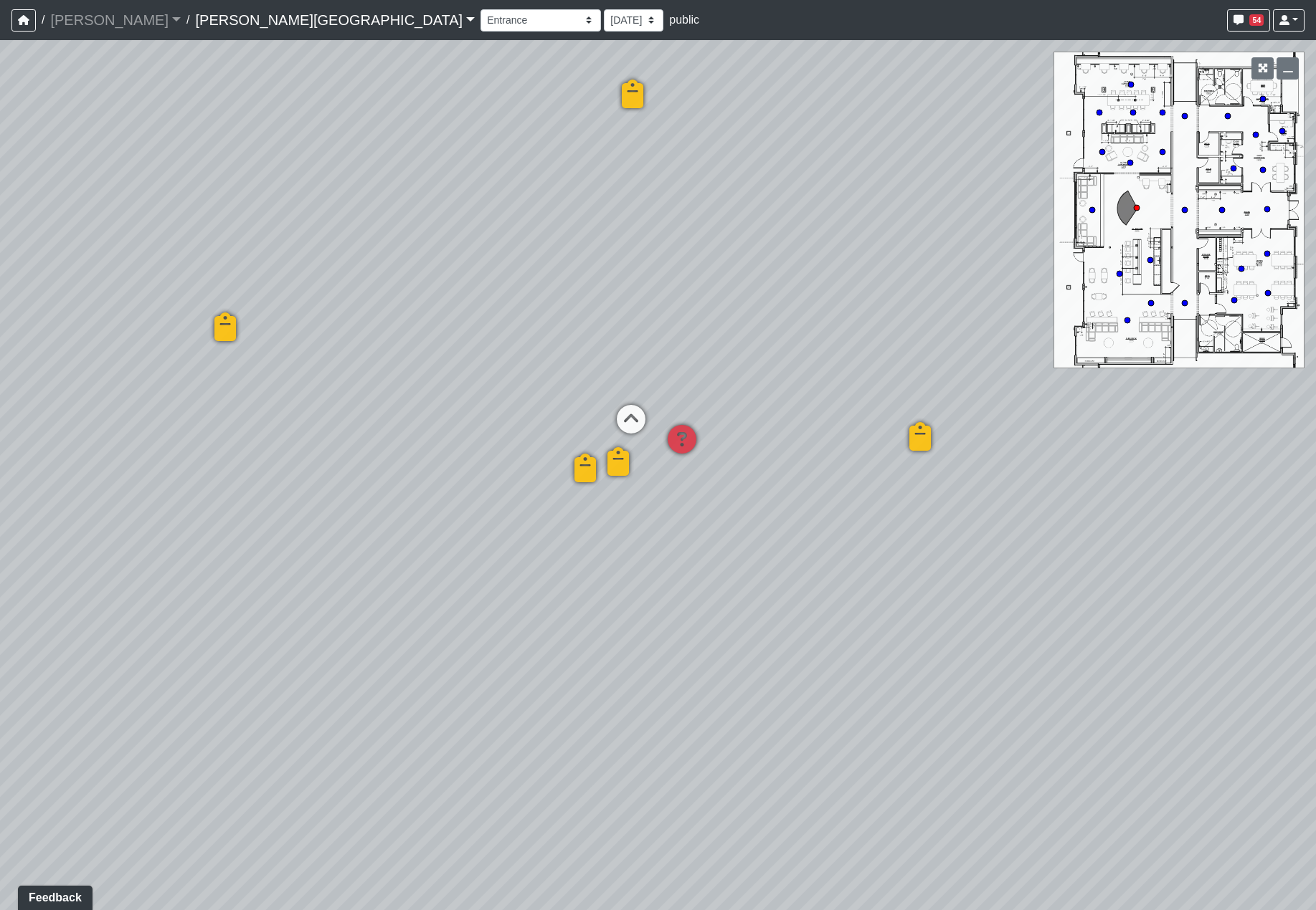
drag, startPoint x: 1121, startPoint y: 727, endPoint x: 992, endPoint y: 524, distance: 240.5
click at [1143, 526] on div "Loading... Hallway - Hallway 2 Loading... Entry Loading... Clubroom - Entrance …" at bounding box center [658, 475] width 1316 height 870
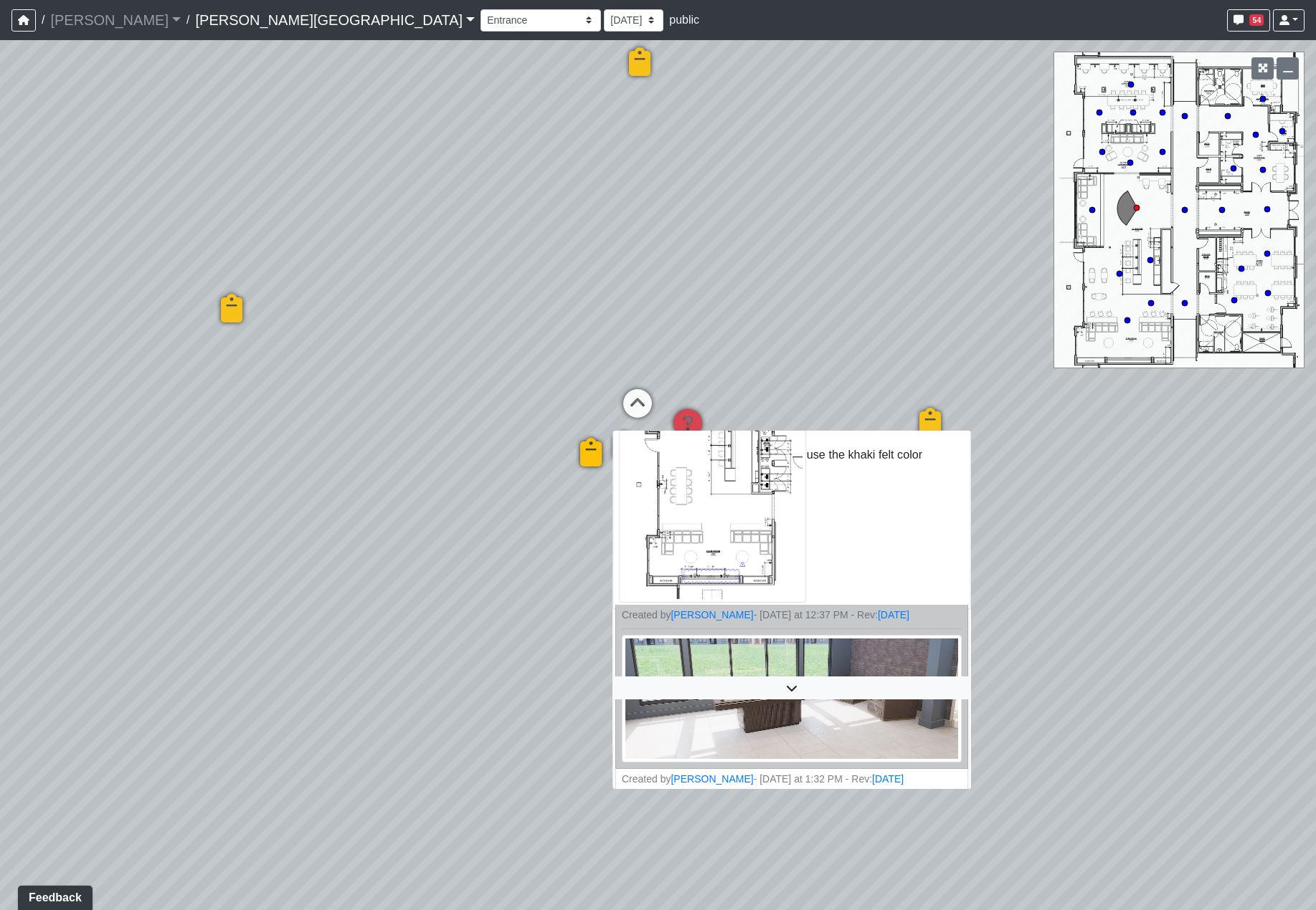
scroll to position [454, 0]
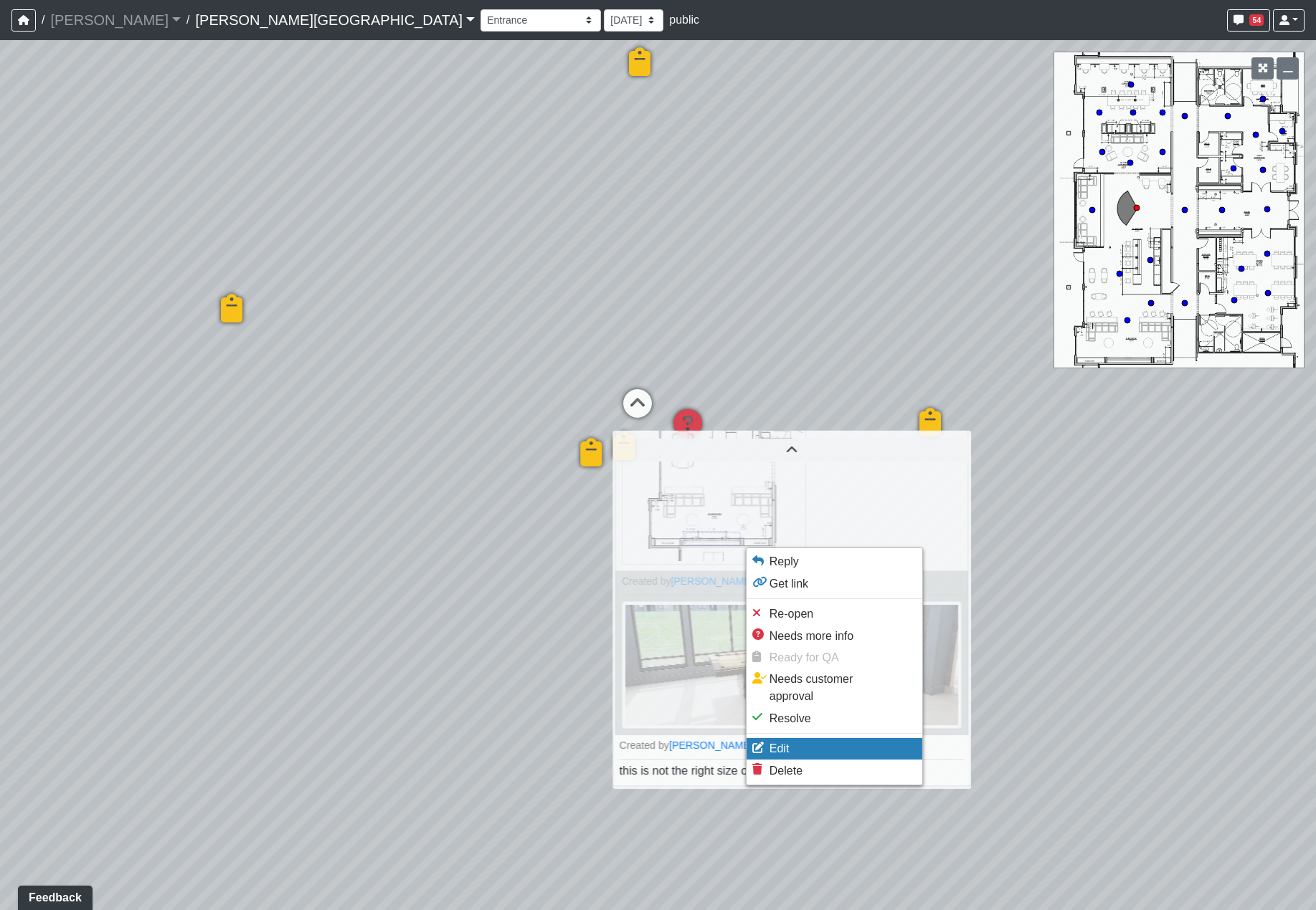
click at [788, 743] on span "Edit" at bounding box center [779, 748] width 20 height 12
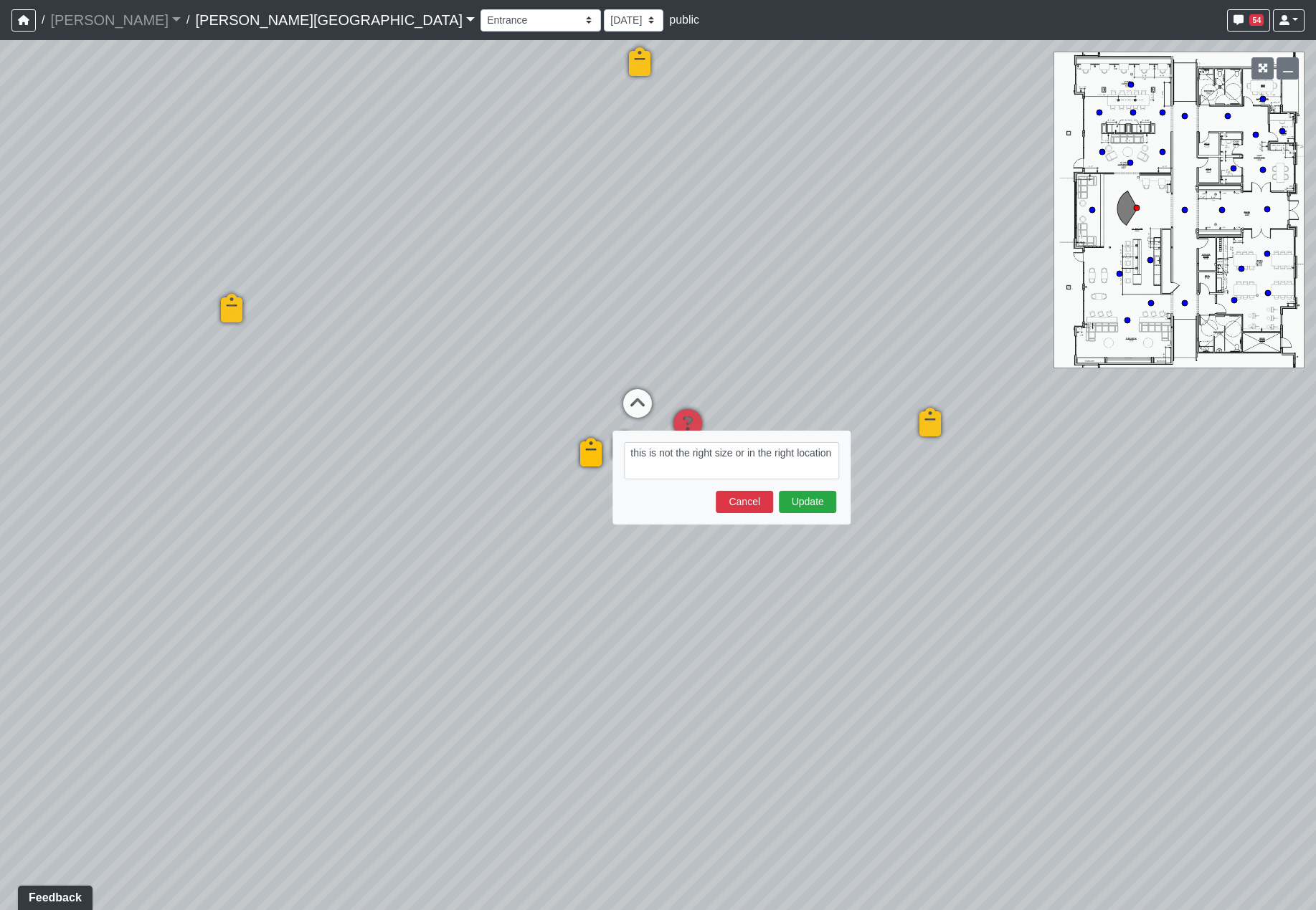
drag, startPoint x: 671, startPoint y: 470, endPoint x: 630, endPoint y: 470, distance: 41.0
click at [630, 470] on textarea "this is not the right size or in the right location" at bounding box center [731, 460] width 215 height 37
drag, startPoint x: 739, startPoint y: 451, endPoint x: 770, endPoint y: 464, distance: 33.6
click at [770, 464] on textarea "this is not the right size or in the right location" at bounding box center [731, 460] width 215 height 37
type textarea "this is not the right size"
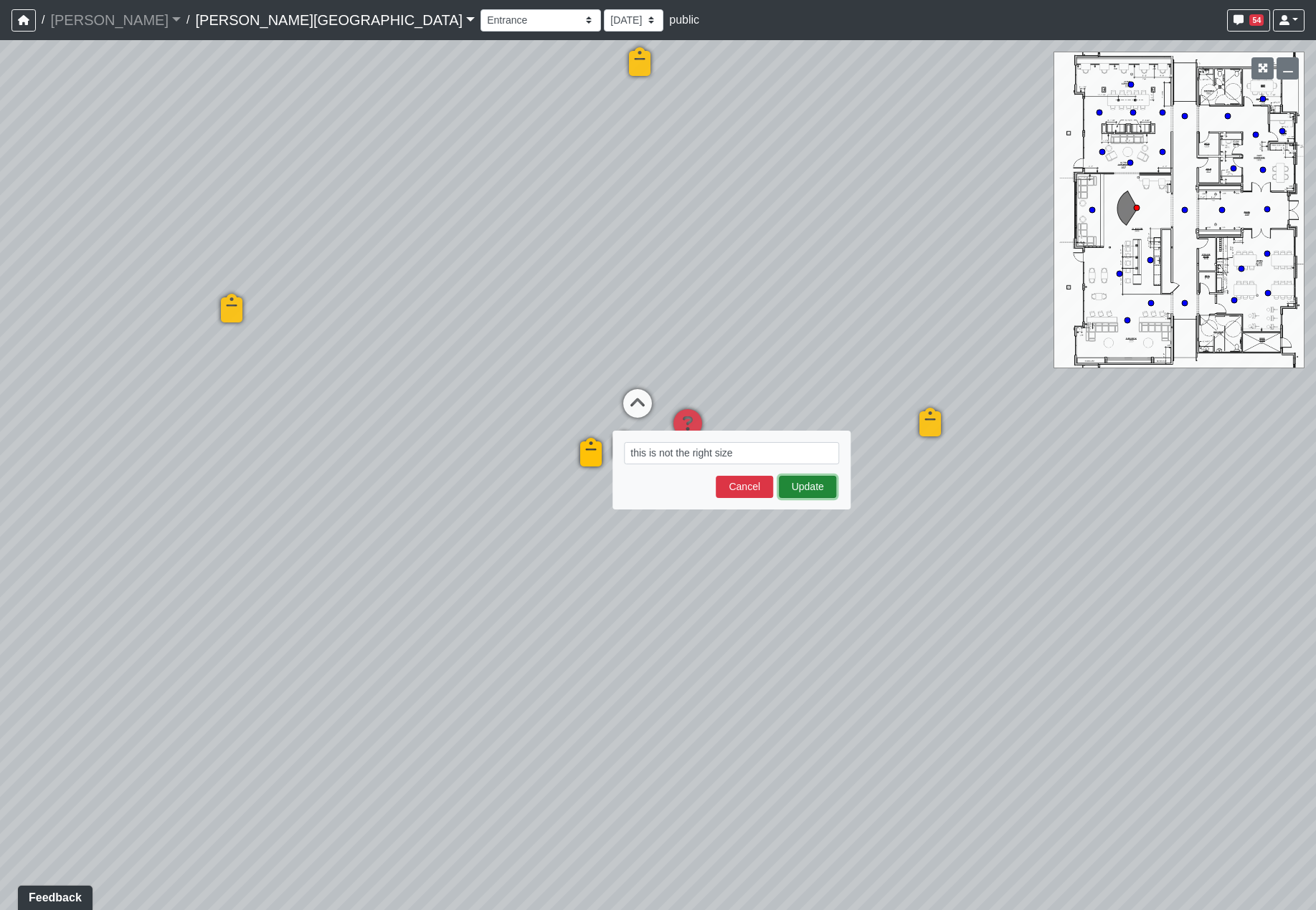
click at [807, 490] on button "Update" at bounding box center [807, 487] width 58 height 23
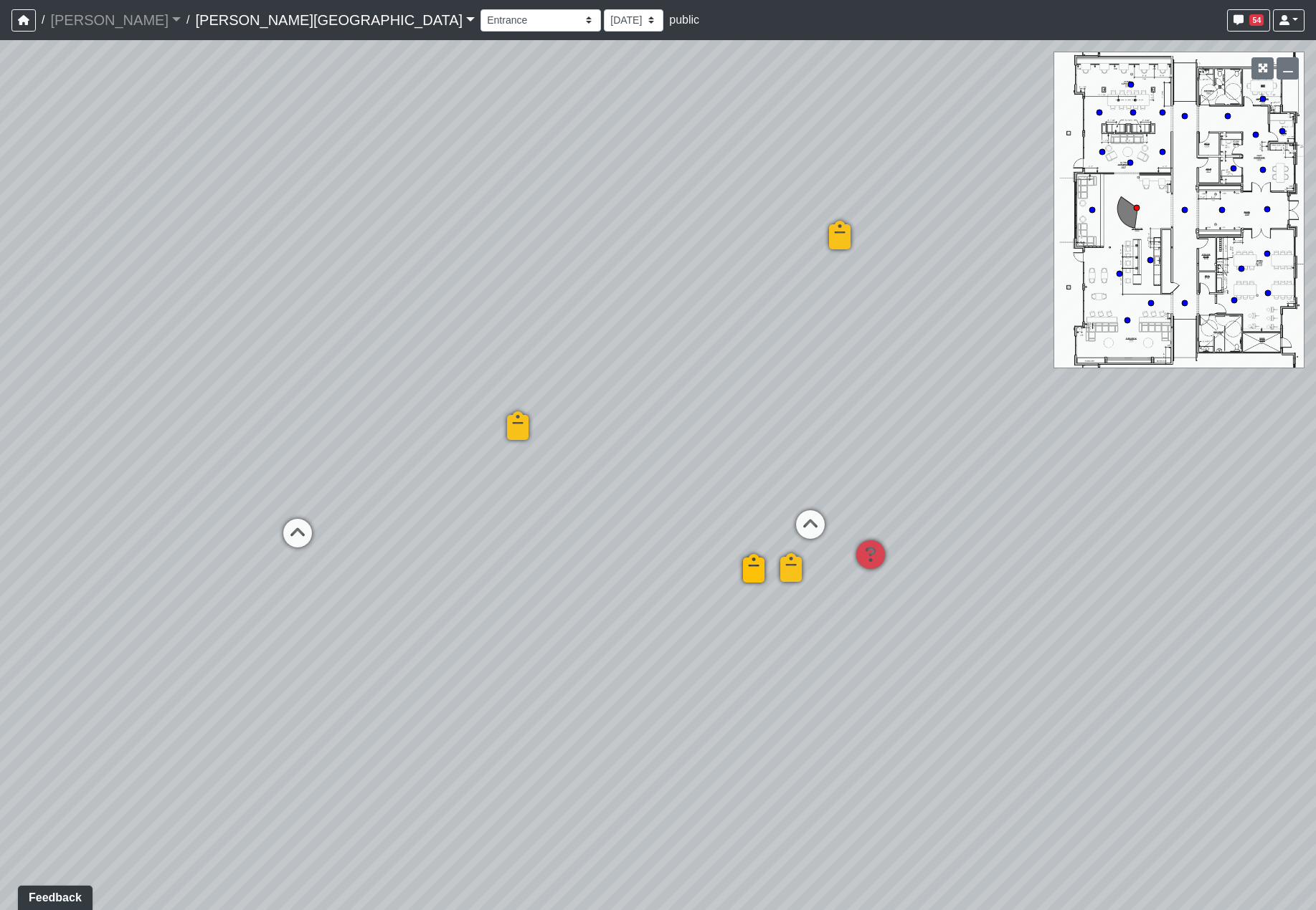
drag, startPoint x: 731, startPoint y: 538, endPoint x: 905, endPoint y: 713, distance: 246.8
click at [905, 714] on div "Loading... Hallway - Hallway 2 Loading... Entry Loading... Clubroom - Entrance …" at bounding box center [658, 475] width 1316 height 870
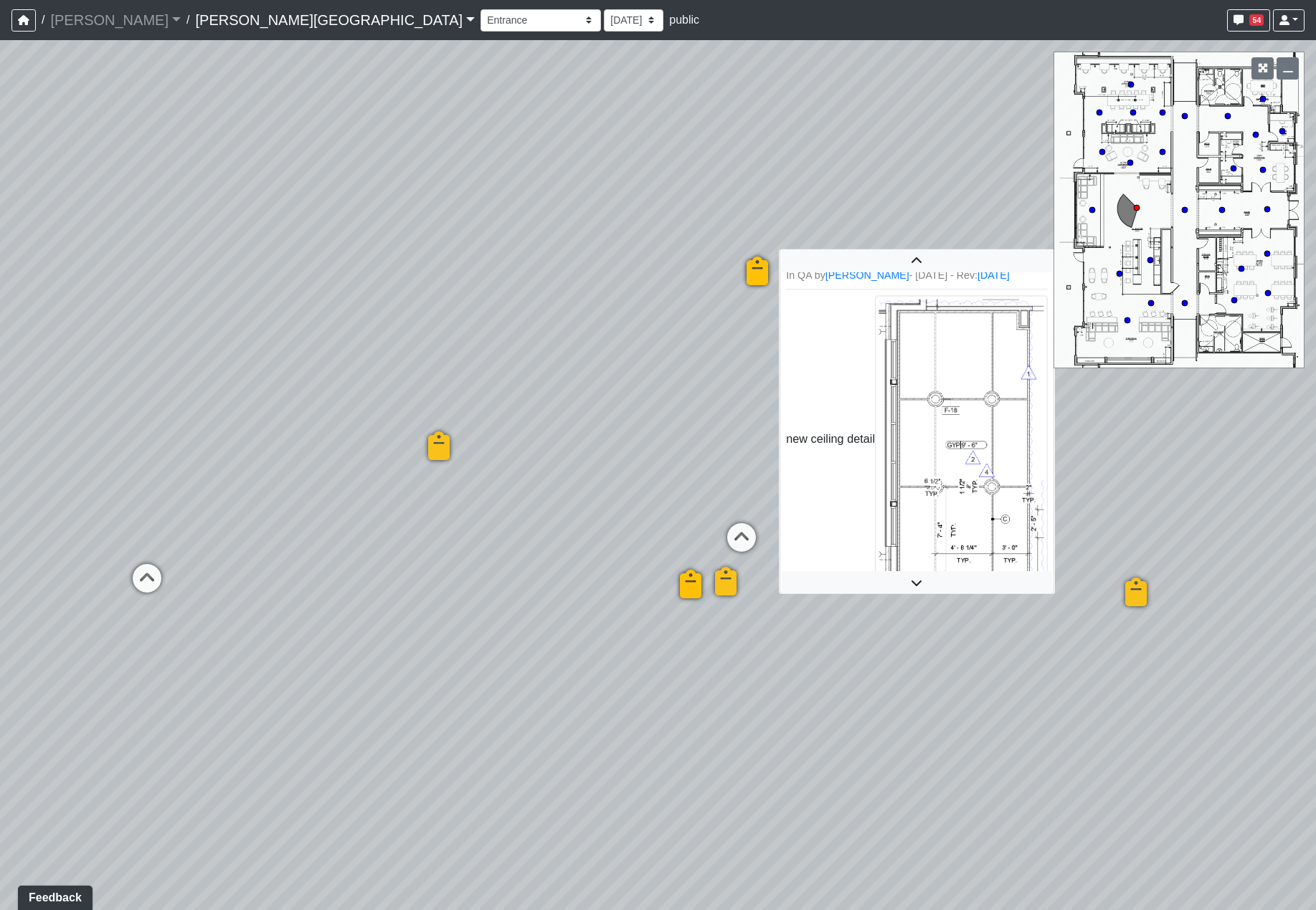
scroll to position [4, 0]
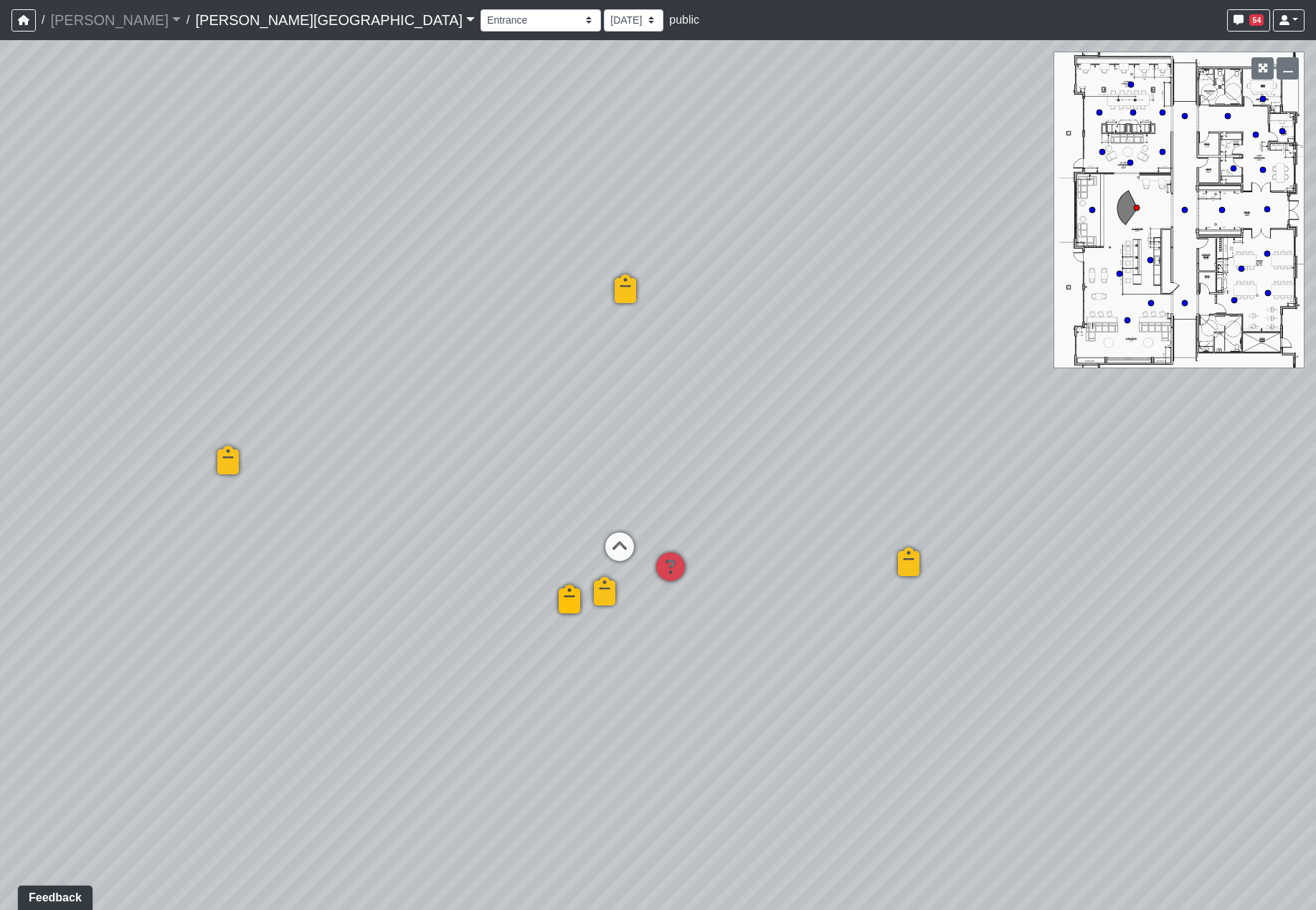
drag, startPoint x: 570, startPoint y: 413, endPoint x: 23, endPoint y: 403, distance: 547.1
click at [47, 403] on div "Loading... Hallway - Hallway 2 Loading... Entry Loading... Clubroom - Entrance …" at bounding box center [658, 475] width 1316 height 870
drag, startPoint x: 787, startPoint y: 450, endPoint x: 778, endPoint y: 498, distance: 48.8
click at [778, 498] on div "Loading... Hallway - Hallway 2 Loading... Entry Loading... Clubroom - Entrance …" at bounding box center [658, 475] width 1316 height 870
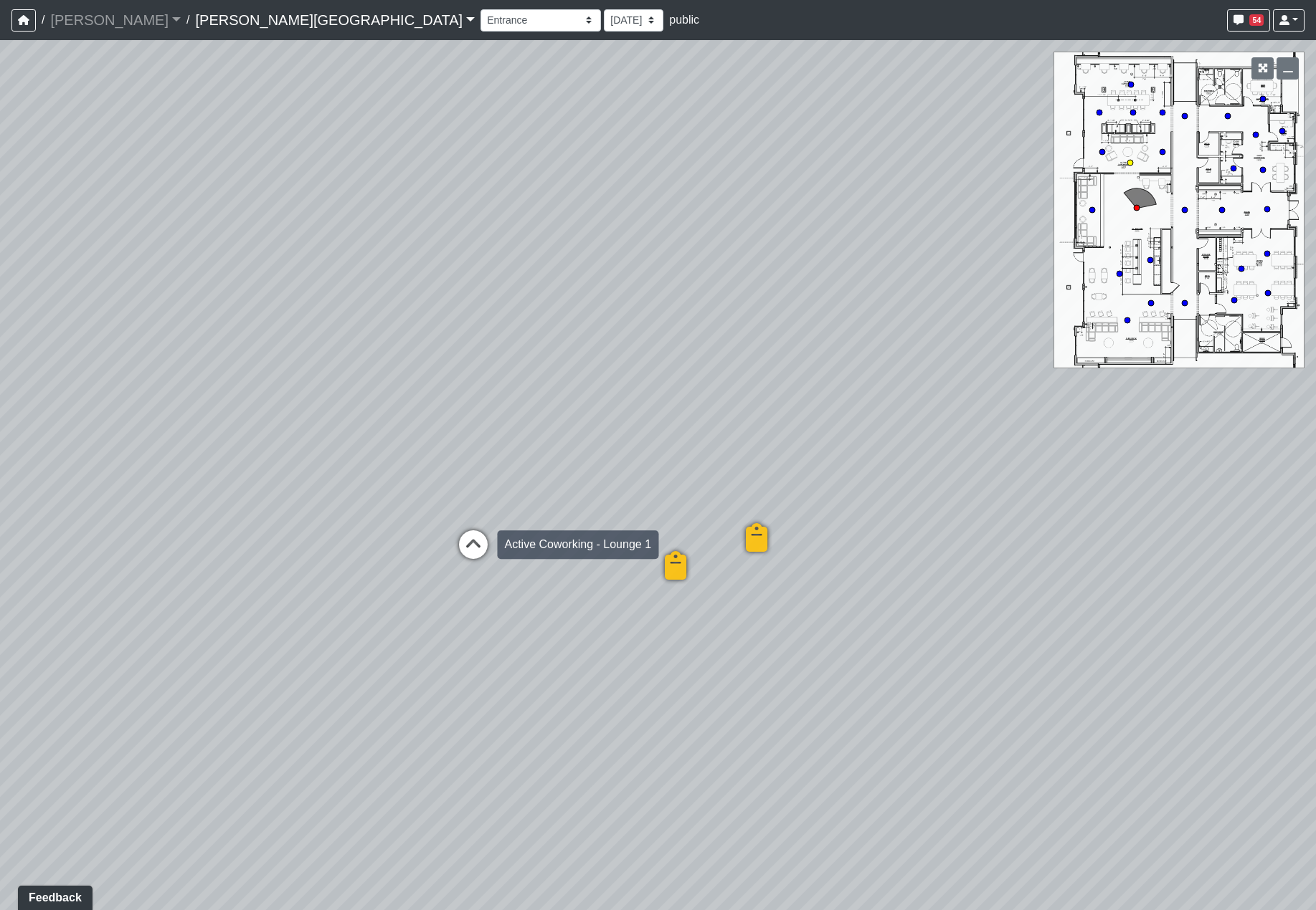
click at [465, 547] on icon at bounding box center [473, 552] width 43 height 43
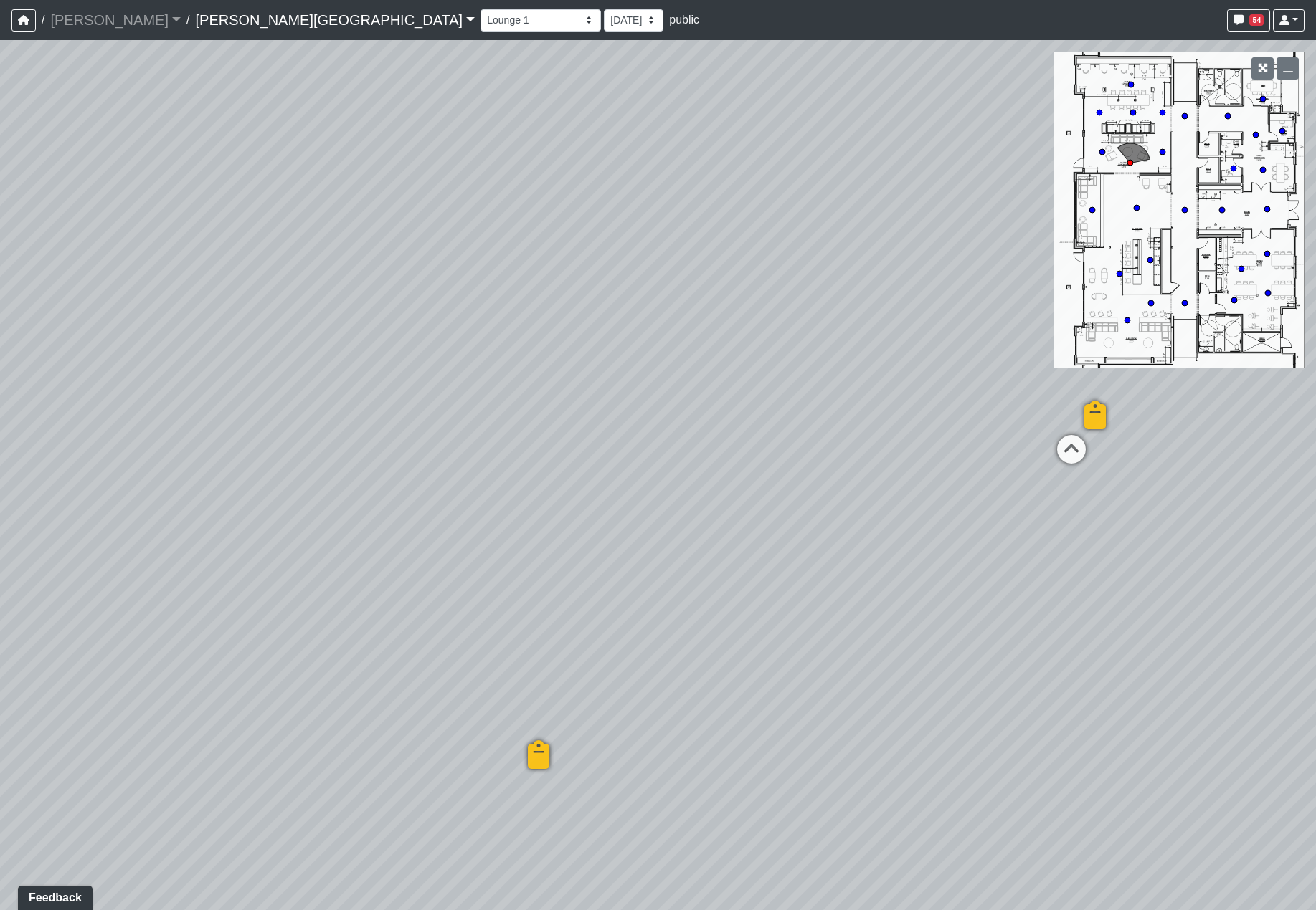
drag, startPoint x: 447, startPoint y: 591, endPoint x: 747, endPoint y: 369, distance: 373.2
click at [747, 369] on div "Loading... Hallway - Hallway 2 Loading... Entry Loading... Clubroom - Entrance …" at bounding box center [658, 475] width 1316 height 870
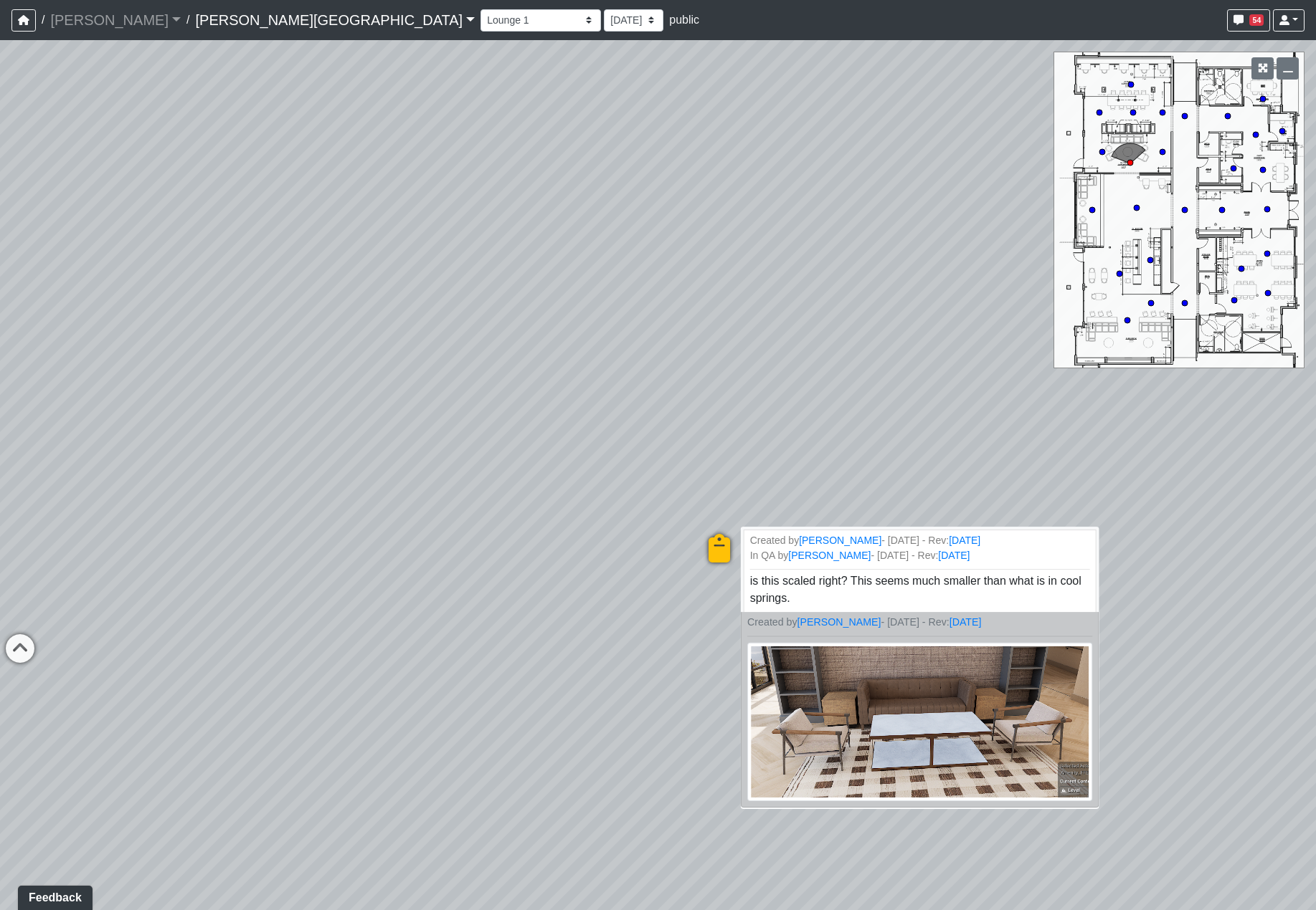
click at [851, 676] on img at bounding box center [920, 722] width 345 height 159
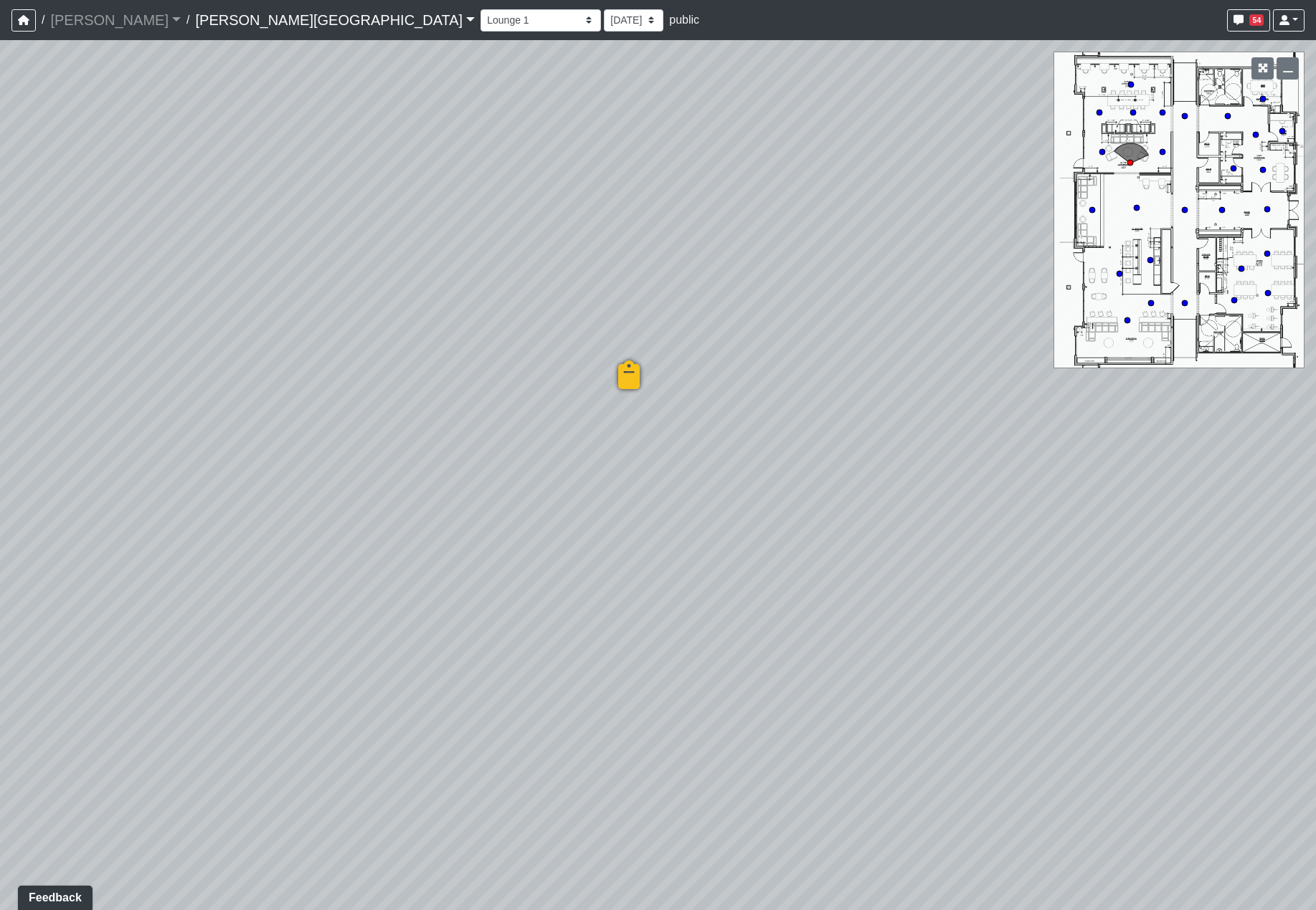
drag, startPoint x: 724, startPoint y: 510, endPoint x: 551, endPoint y: 436, distance: 188.2
click at [551, 436] on div "Loading... Hallway - Hallway 2 Loading... Entry Loading... Clubroom - Entrance …" at bounding box center [658, 475] width 1316 height 870
drag, startPoint x: 880, startPoint y: 475, endPoint x: 337, endPoint y: 625, distance: 563.3
click at [337, 625] on div "Loading... Hallway - Hallway 2 Loading... Entry Loading... Clubroom - Entrance …" at bounding box center [658, 475] width 1316 height 870
click at [737, 349] on icon at bounding box center [741, 344] width 43 height 43
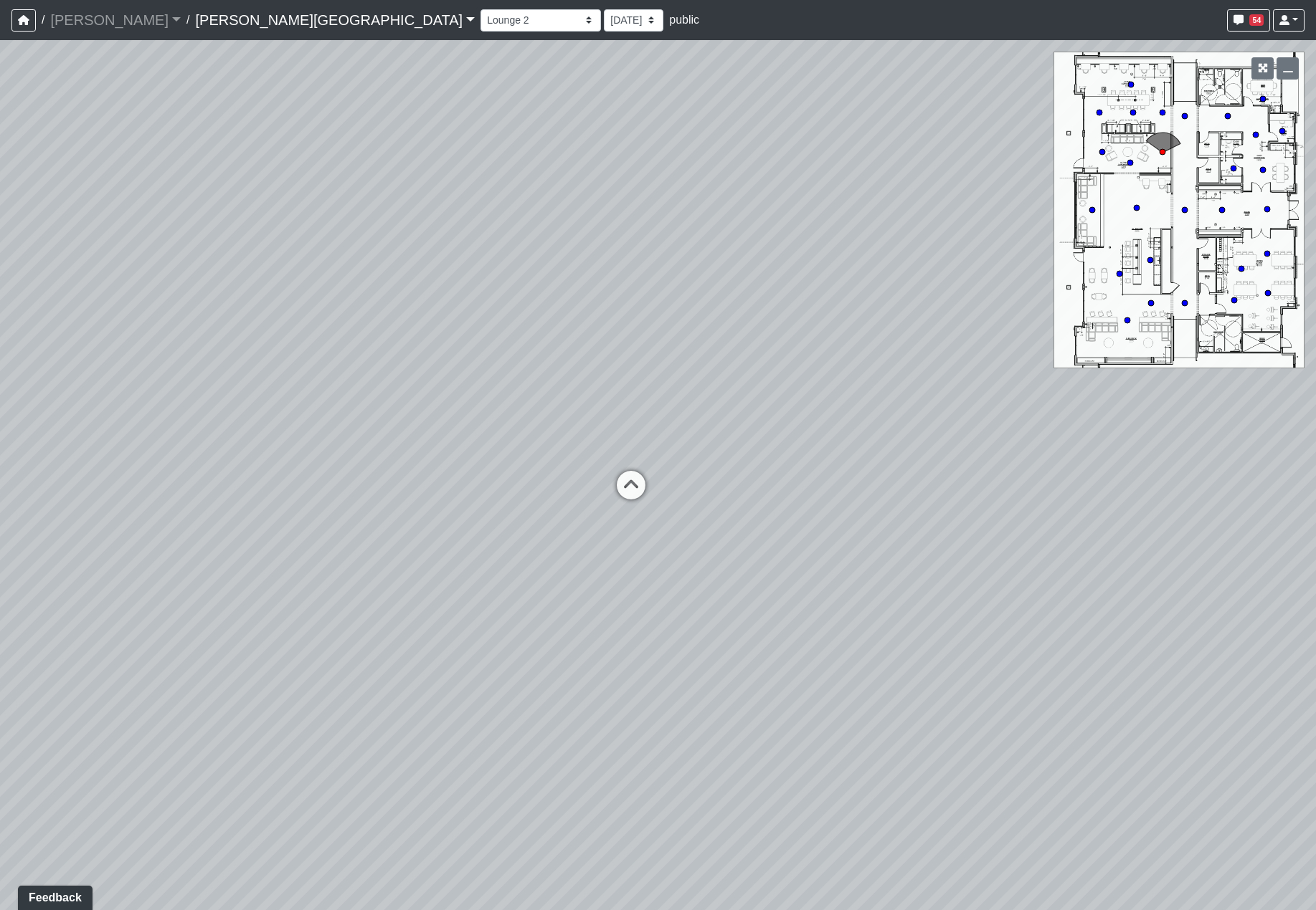
drag, startPoint x: 510, startPoint y: 395, endPoint x: 1068, endPoint y: 416, distance: 558.4
click at [1068, 416] on div "Loading... Hallway - Hallway 2 Loading... Entry Loading... Clubroom - Entrance …" at bounding box center [658, 475] width 1316 height 870
click at [612, 489] on icon at bounding box center [631, 492] width 43 height 43
drag, startPoint x: 523, startPoint y: 499, endPoint x: 1186, endPoint y: 501, distance: 663.0
click at [1092, 493] on div "Loading... Hallway - Hallway 2 Loading... Entry Loading... Clubroom - Entrance …" at bounding box center [658, 475] width 1316 height 870
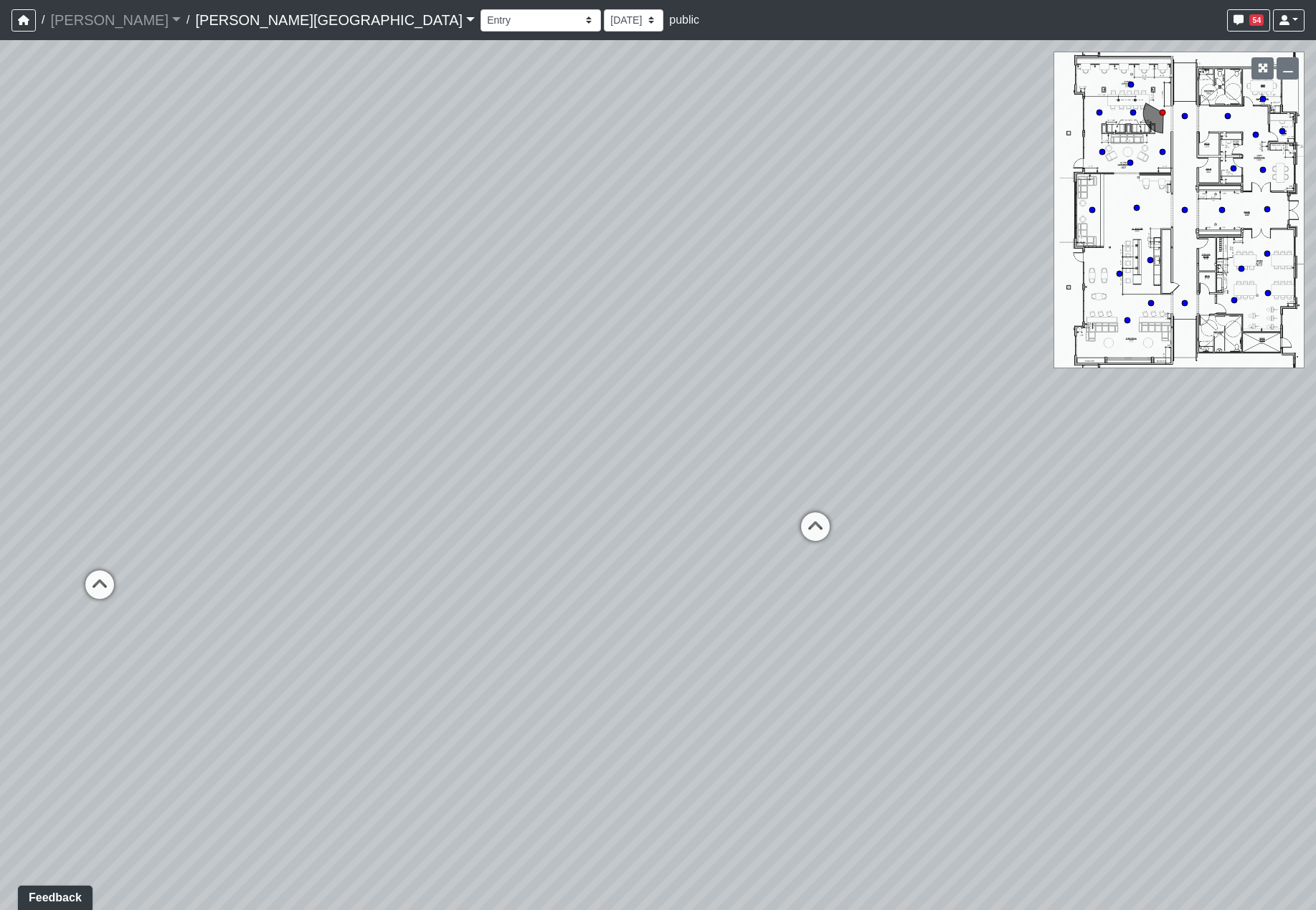
drag, startPoint x: 654, startPoint y: 471, endPoint x: 292, endPoint y: 445, distance: 362.9
click at [230, 462] on div "Loading... Hallway - Hallway 2 Loading... Entry Loading... Clubroom - Entrance …" at bounding box center [658, 475] width 1316 height 870
click at [737, 523] on icon at bounding box center [728, 522] width 43 height 43
drag, startPoint x: 826, startPoint y: 507, endPoint x: 172, endPoint y: 485, distance: 654.4
click at [289, 494] on div "Loading... Hallway - Hallway 2 Loading... Entry Loading... Clubroom - Entrance …" at bounding box center [658, 475] width 1316 height 870
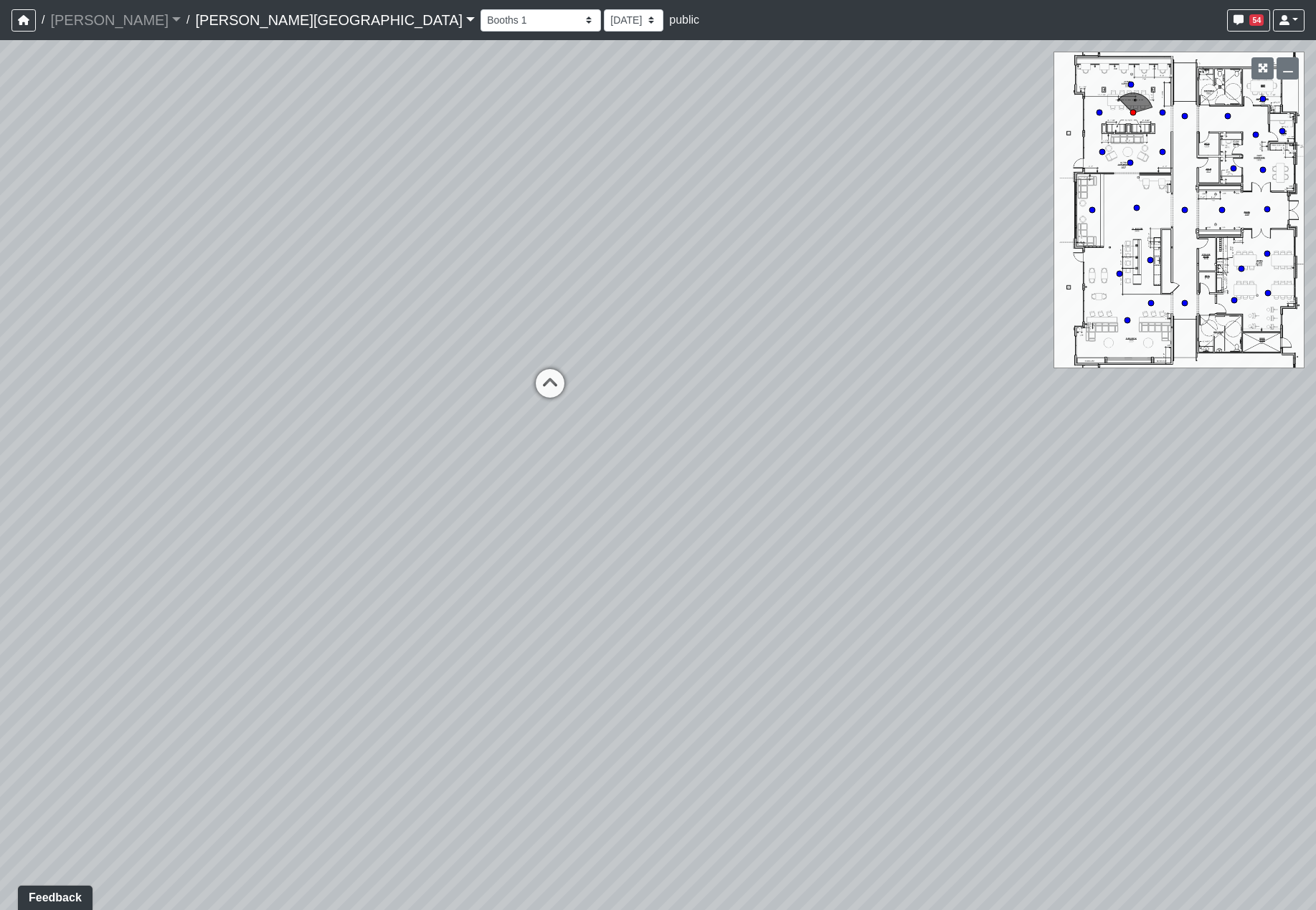
drag, startPoint x: 723, startPoint y: 464, endPoint x: 979, endPoint y: 563, distance: 274.5
click at [979, 563] on div "Loading... Hallway - Hallway 2 Loading... Entry Loading... Clubroom - Entrance …" at bounding box center [658, 475] width 1316 height 870
click at [558, 379] on icon at bounding box center [550, 390] width 43 height 43
select select "71qBYD1UnnMVF4BEBvD55H"
drag, startPoint x: 641, startPoint y: 464, endPoint x: 851, endPoint y: 432, distance: 212.4
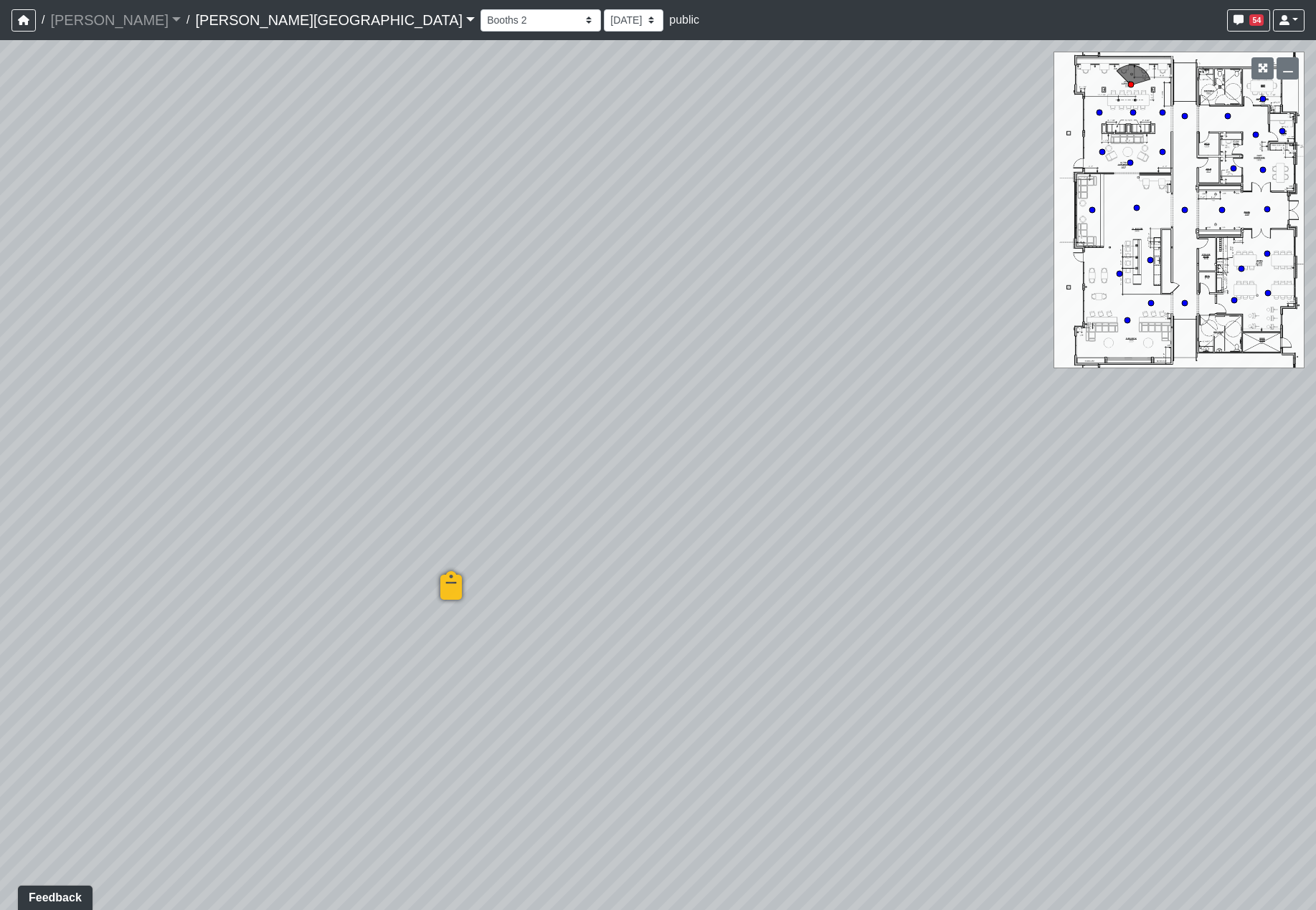
click at [852, 427] on div "Loading... Hallway - Hallway 2 Loading... Entry Loading... Clubroom - Entrance …" at bounding box center [658, 475] width 1316 height 870
drag, startPoint x: 417, startPoint y: 389, endPoint x: 996, endPoint y: 424, distance: 580.1
click at [986, 421] on div "Loading... Hallway - Hallway 2 Loading... Entry Loading... Clubroom - Entrance …" at bounding box center [658, 475] width 1316 height 870
drag, startPoint x: 360, startPoint y: 395, endPoint x: 933, endPoint y: 432, distance: 574.2
click at [938, 432] on div "Loading... Hallway - Hallway 2 Loading... Entry Loading... Clubroom - Entrance …" at bounding box center [658, 475] width 1316 height 870
